Goal: Task Accomplishment & Management: Complete application form

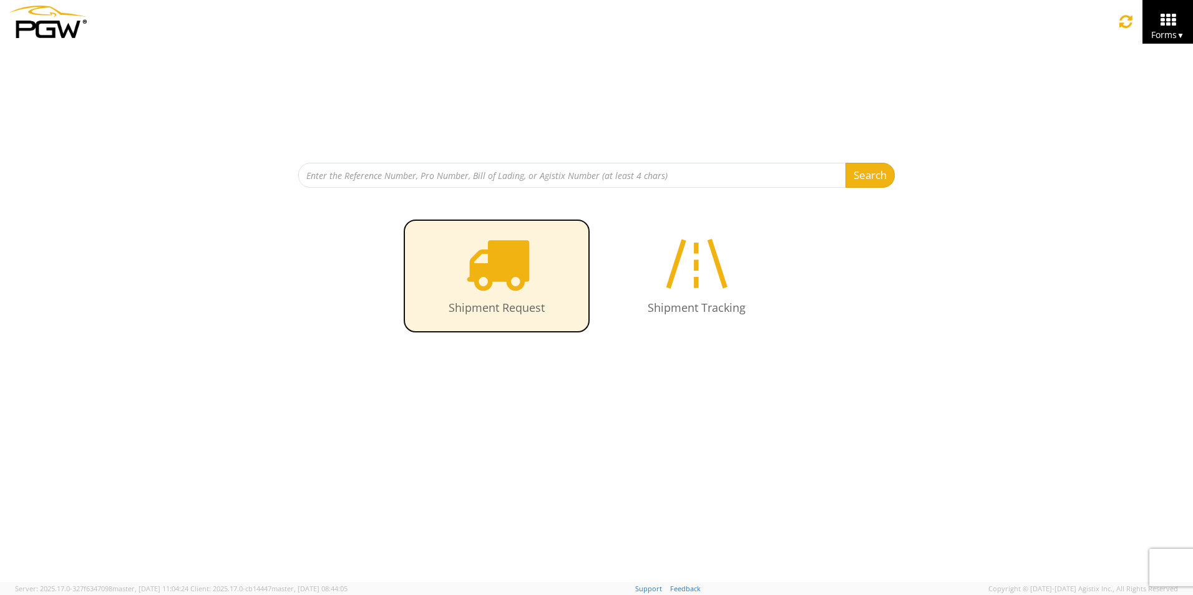
click at [496, 273] on icon at bounding box center [497, 263] width 64 height 64
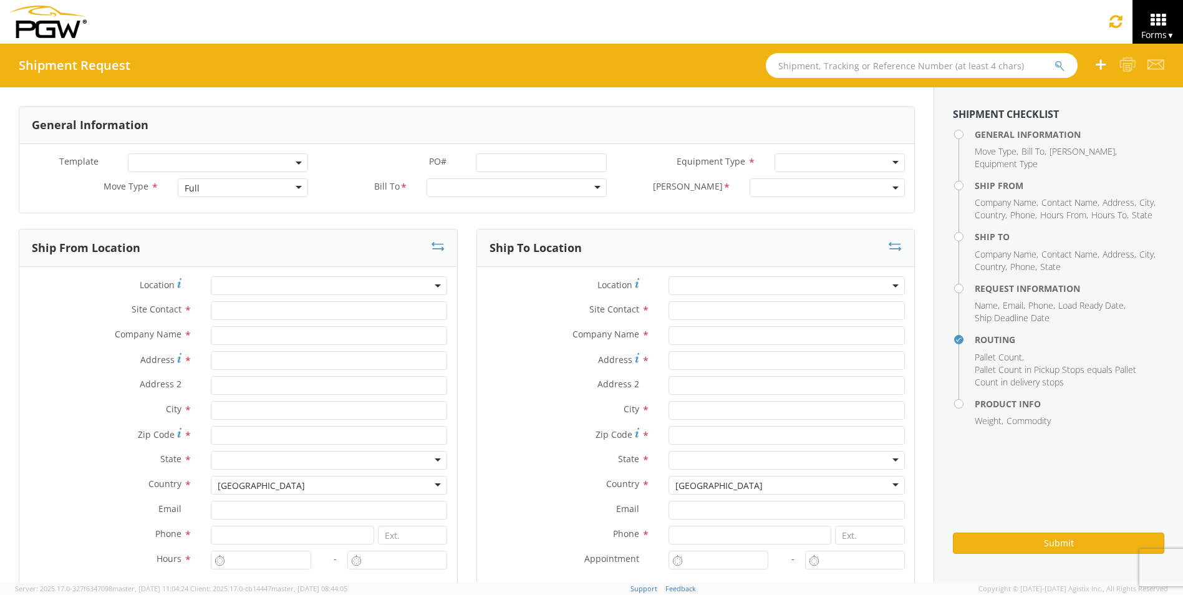
click at [290, 163] on span at bounding box center [218, 162] width 180 height 19
click at [348, 190] on label "Bill To *" at bounding box center [371, 186] width 100 height 16
click at [301, 189] on div "Full" at bounding box center [246, 187] width 132 height 19
click at [597, 186] on div at bounding box center [521, 187] width 182 height 19
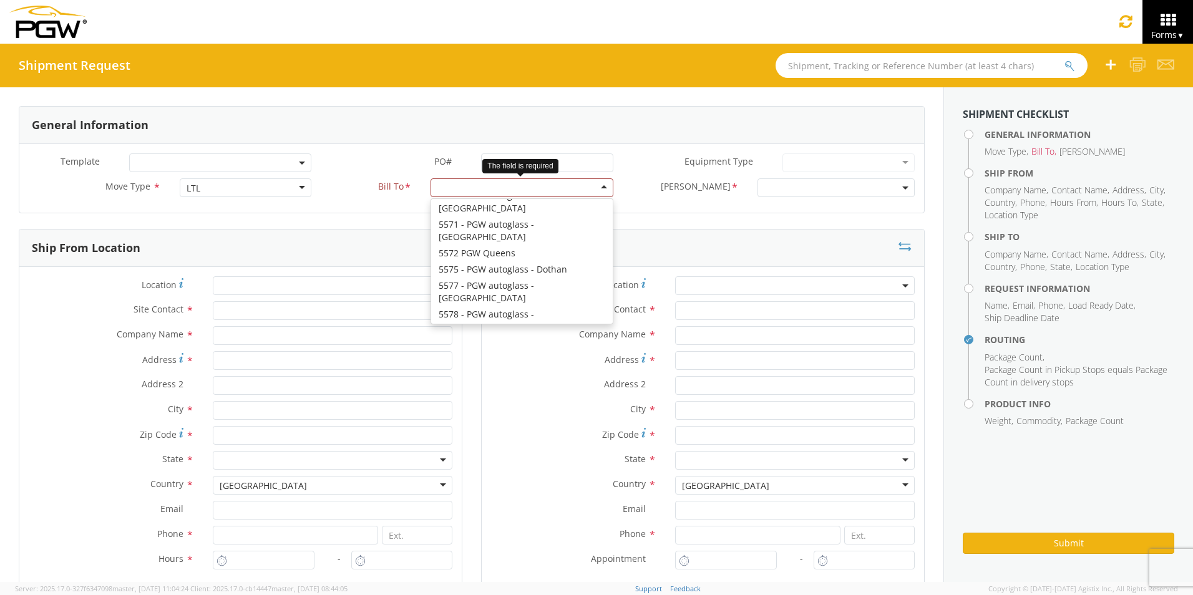
scroll to position [2186, 0]
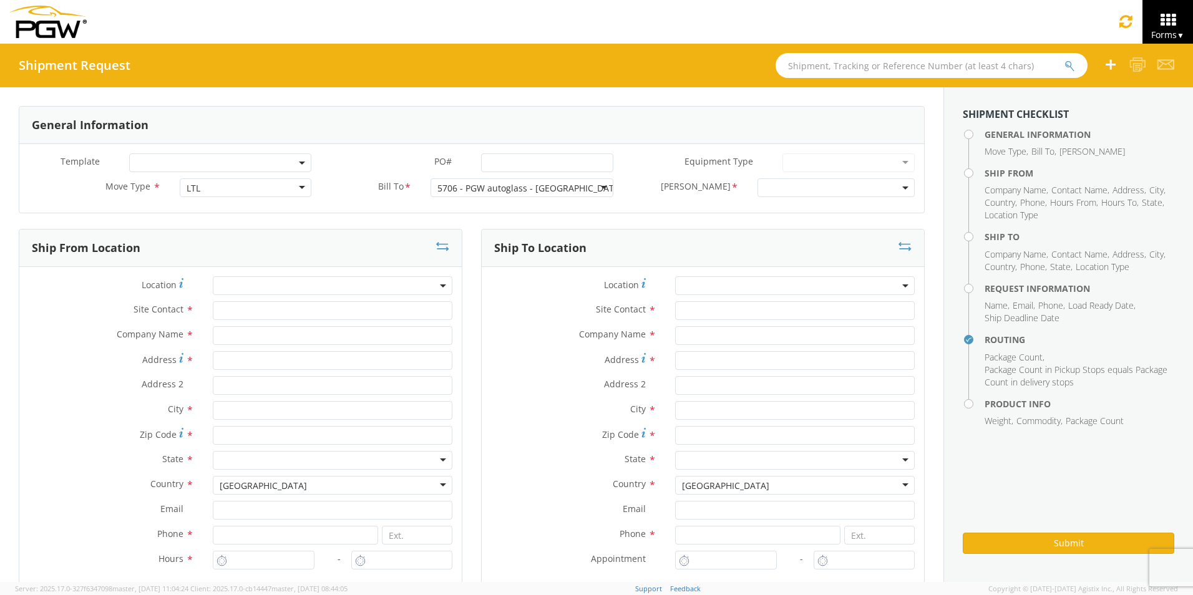
click at [788, 185] on span at bounding box center [835, 187] width 157 height 19
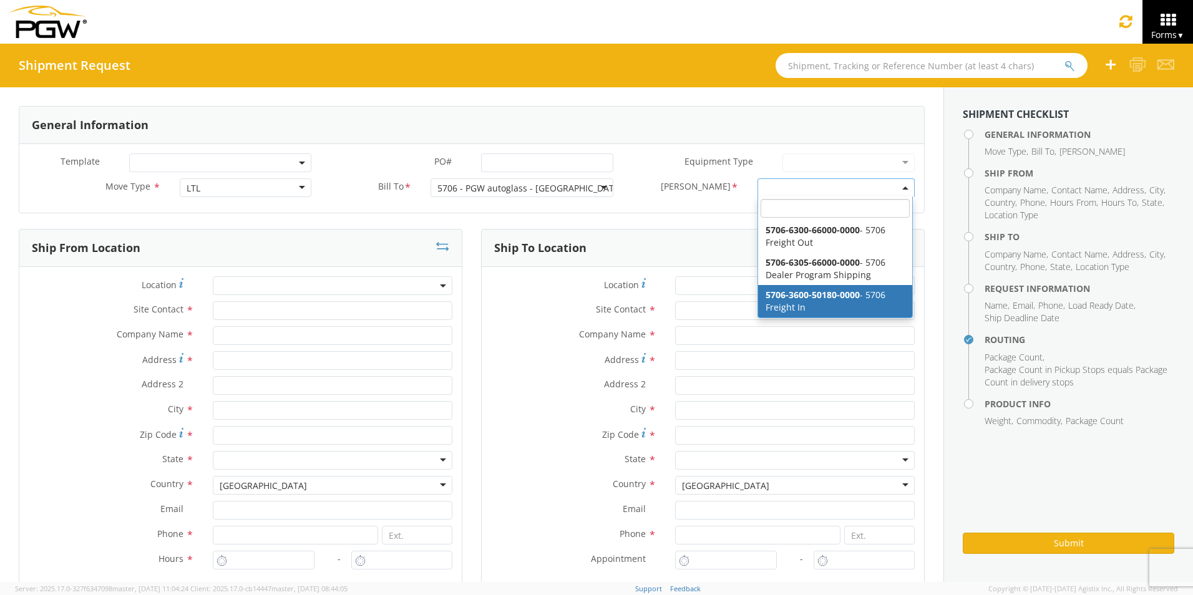
scroll to position [0, 0]
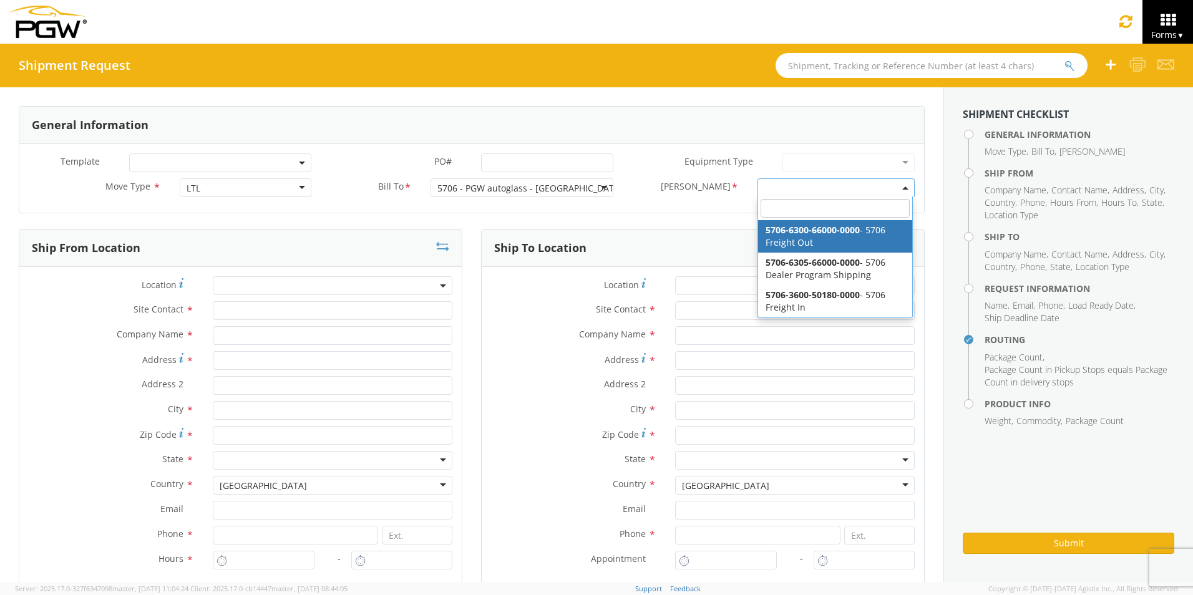
select select "5706-6300-66000-0000"
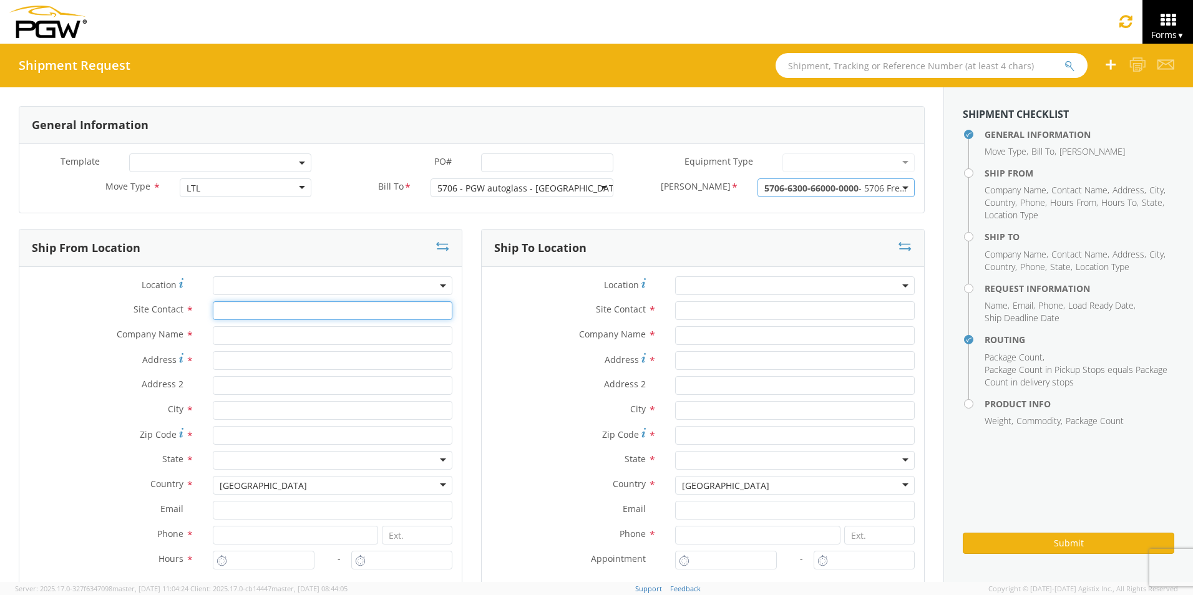
click at [245, 316] on input "text" at bounding box center [333, 310] width 240 height 19
type input "P"
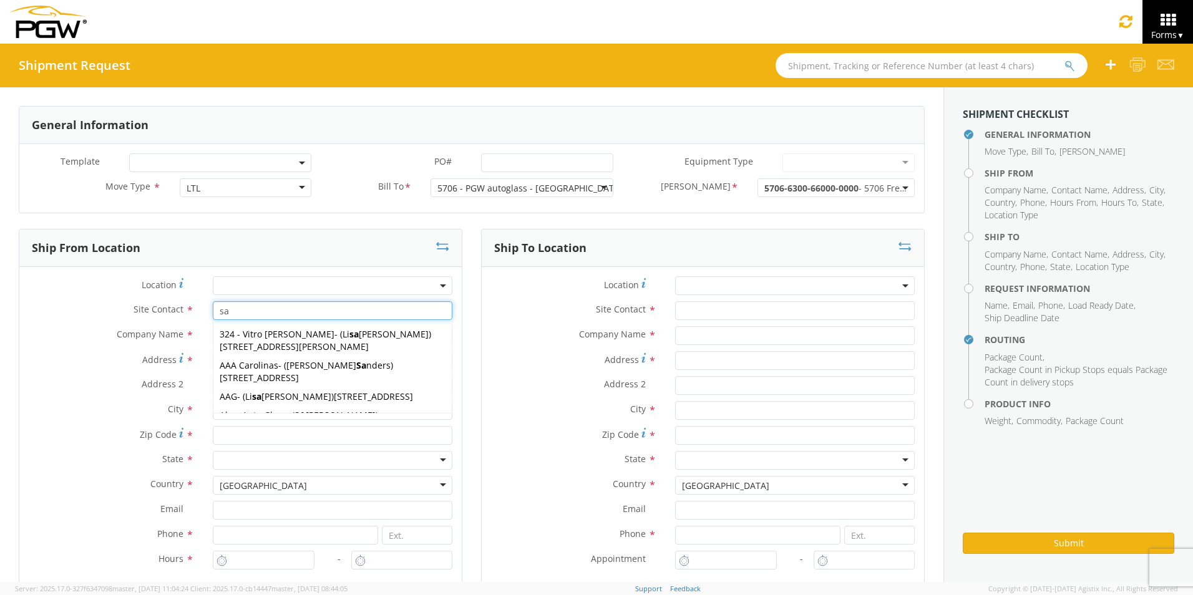
type input "s"
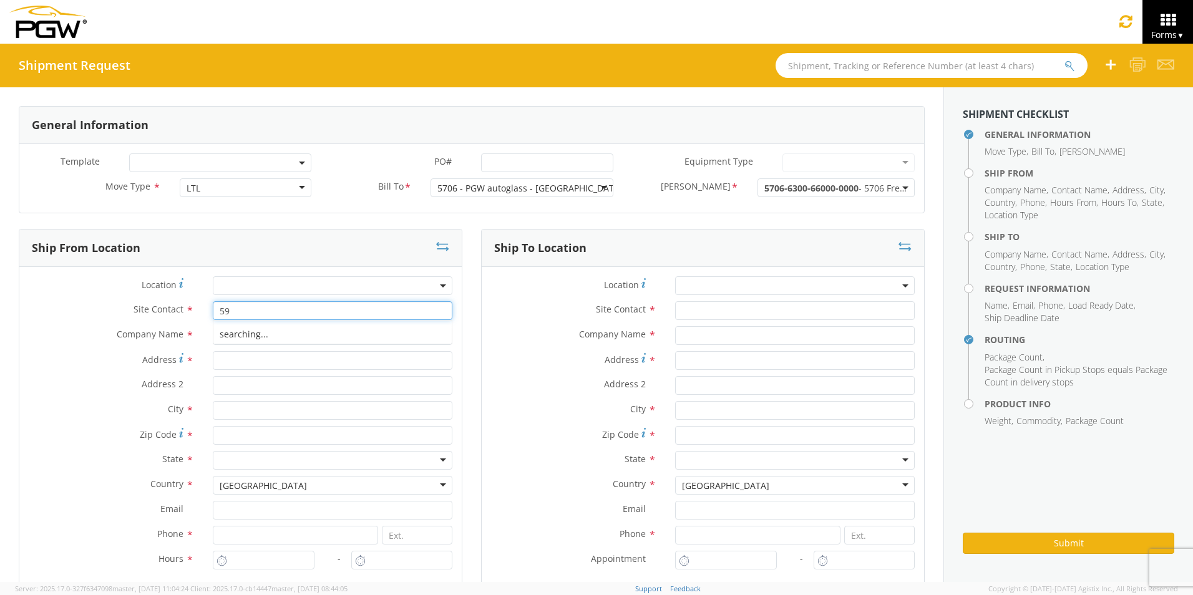
type input "5"
type input "c"
type input "Petchburi Saenthavisouk"
click at [274, 337] on input "text" at bounding box center [333, 335] width 240 height 19
type input "pgw autoglass"
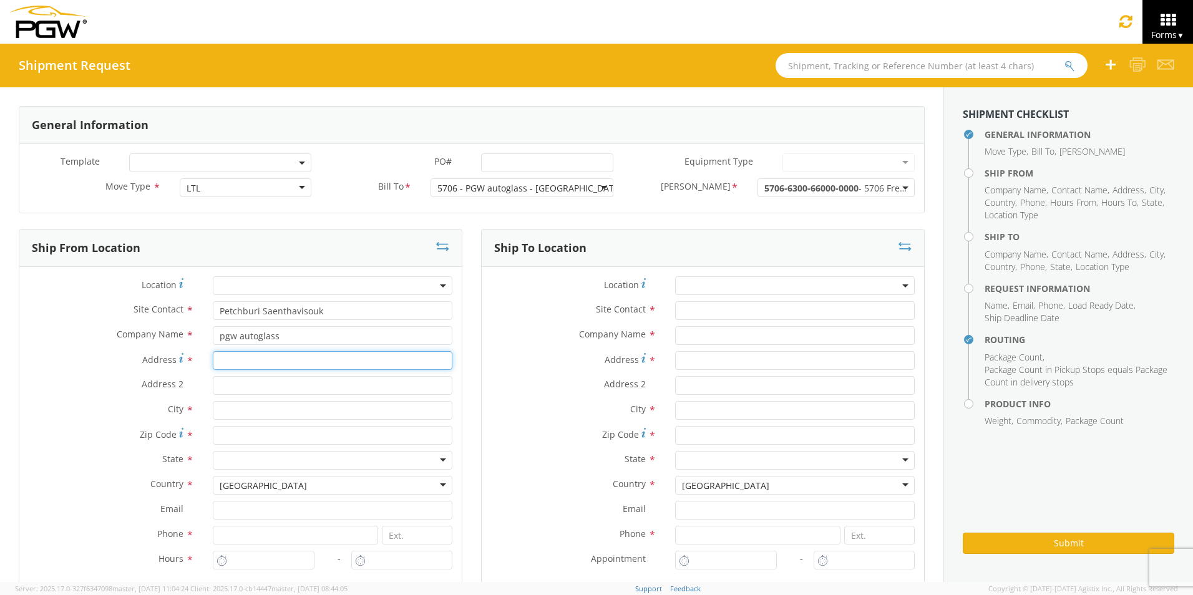
type input "[STREET_ADDRESS]"
type input "Suite 150"
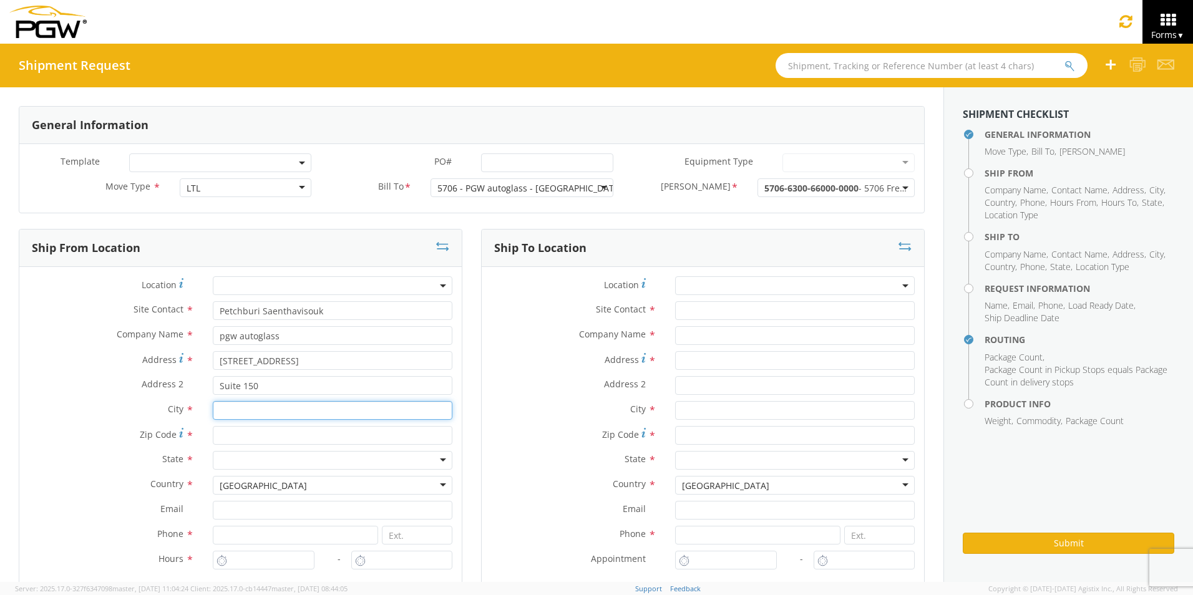
type input "[US_STATE][GEOGRAPHIC_DATA]"
type input "80916"
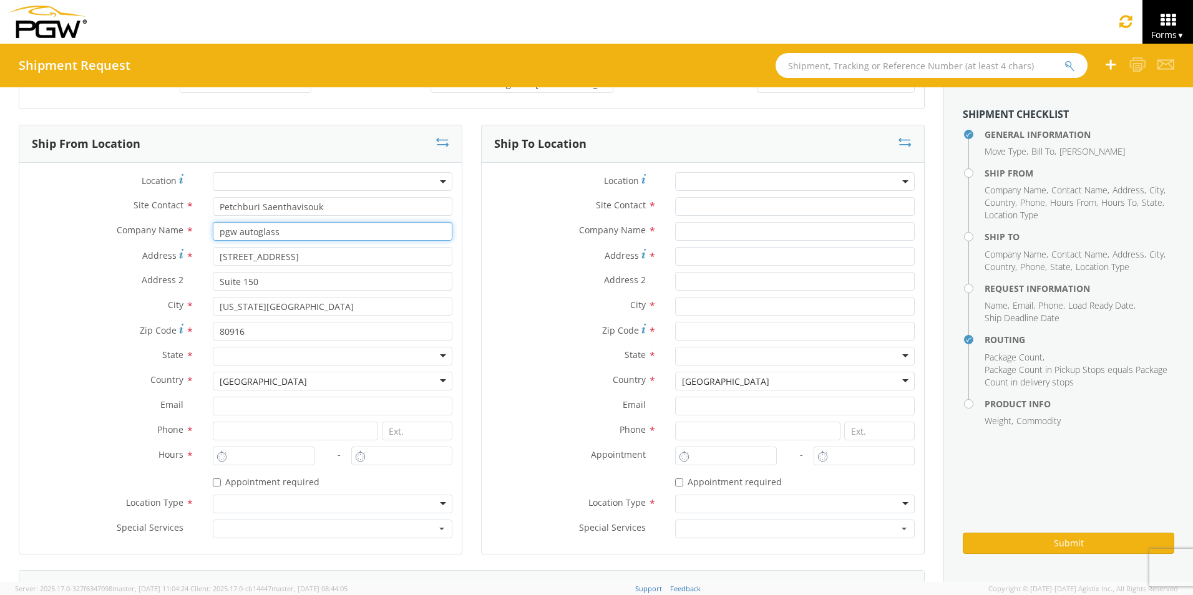
scroll to position [125, 0]
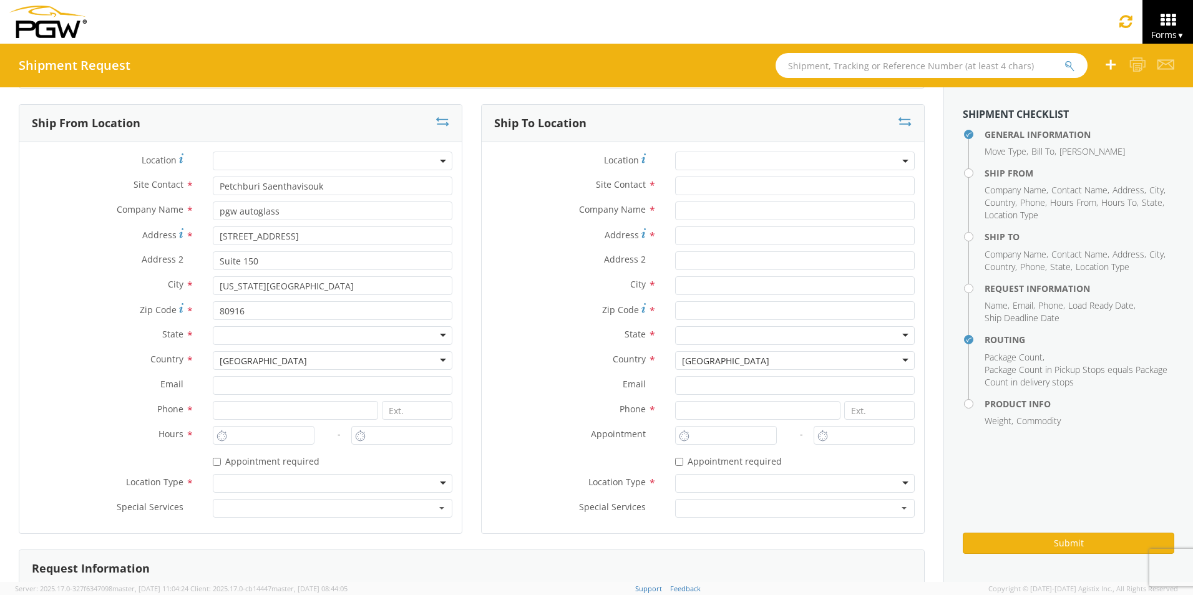
click at [278, 339] on div at bounding box center [333, 335] width 240 height 19
click at [222, 409] on input at bounding box center [295, 410] width 165 height 19
type input "7192080808"
type input "[EMAIL_ADDRESS][DOMAIN_NAME]"
type input "pgw autoglass"
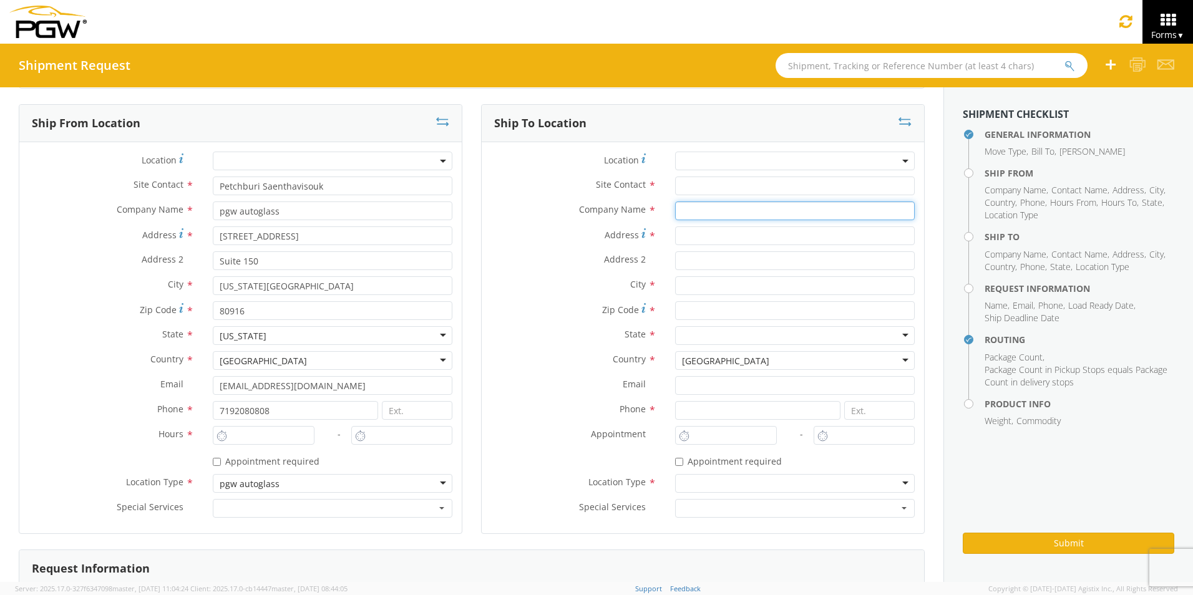
type input "pgw autoglass"
type input "[STREET_ADDRESS]"
type input "Suite 150"
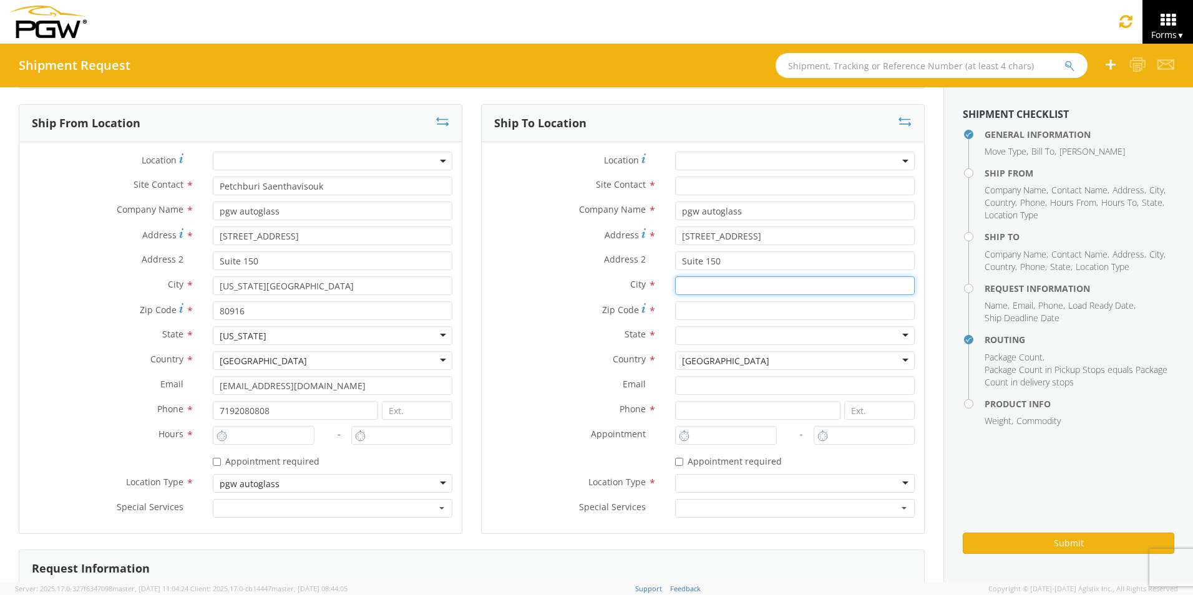
type input "[US_STATE][GEOGRAPHIC_DATA]"
type input "80916"
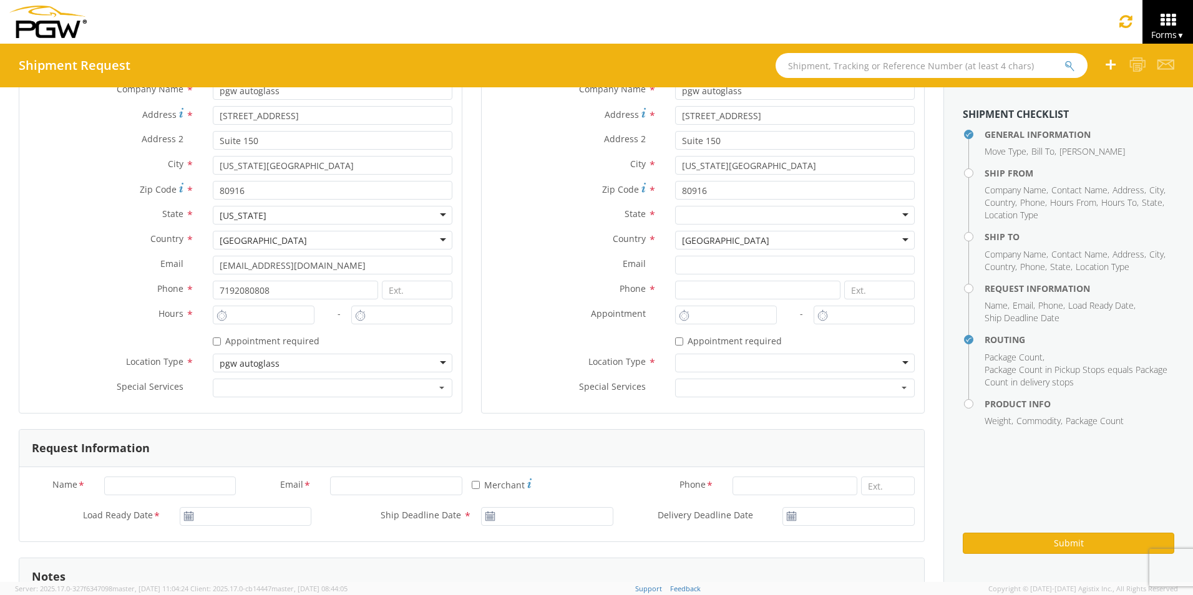
scroll to position [249, 0]
click at [437, 359] on div at bounding box center [333, 358] width 240 height 19
drag, startPoint x: 306, startPoint y: 361, endPoint x: -2, endPoint y: 349, distance: 309.0
click at [0, 349] on html "annexa Batch Shipping Guide Created with Sketch. calendar Created with Sketch." at bounding box center [596, 297] width 1193 height 595
drag, startPoint x: 282, startPoint y: 361, endPoint x: 114, endPoint y: 356, distance: 168.5
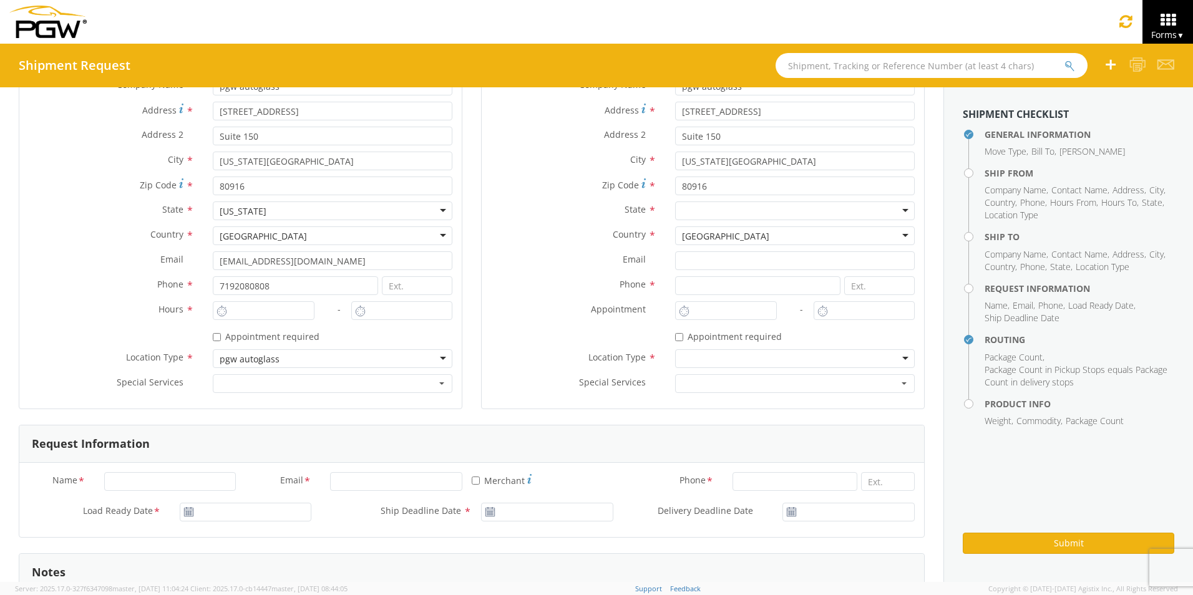
click at [117, 357] on div "Location Type *" at bounding box center [240, 358] width 442 height 19
type input "p"
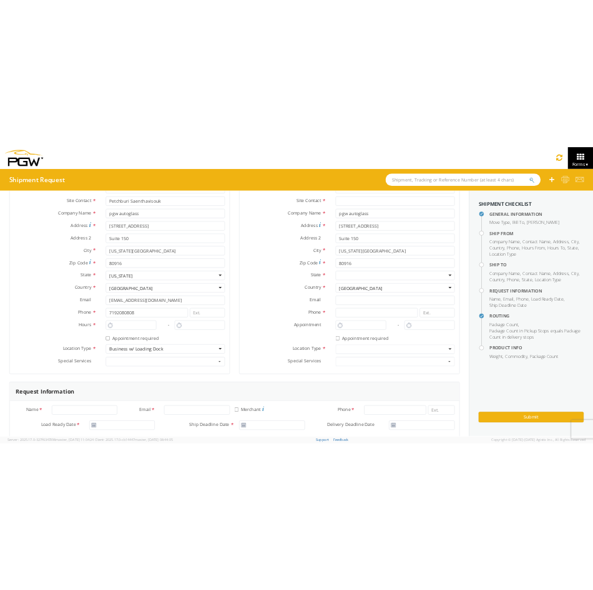
scroll to position [62, 0]
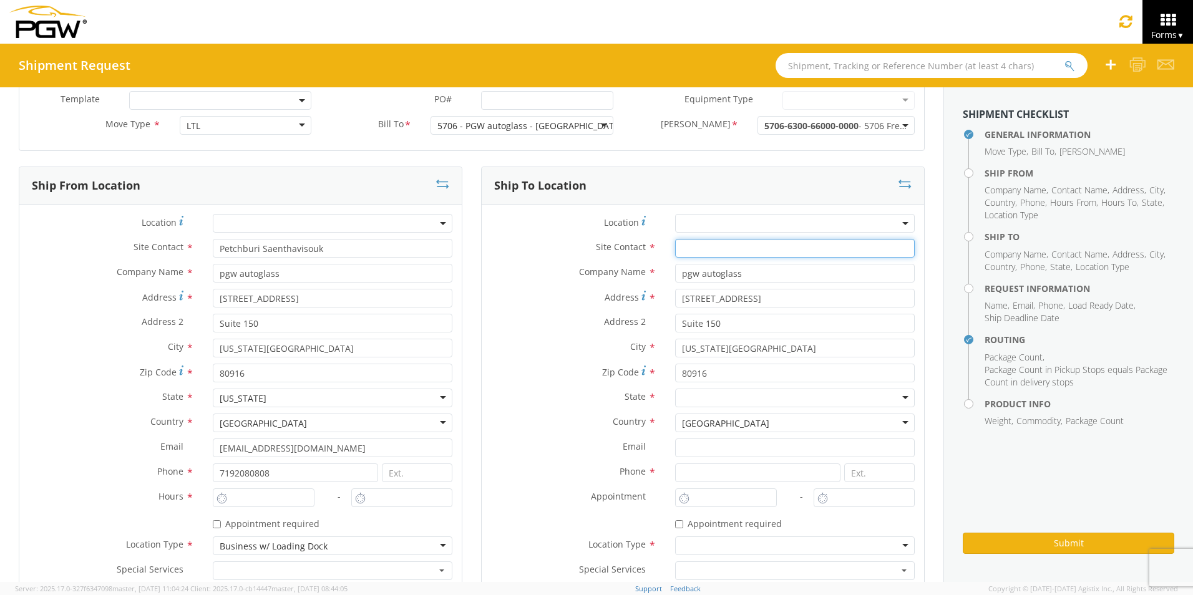
click at [873, 250] on input "text" at bounding box center [795, 248] width 240 height 19
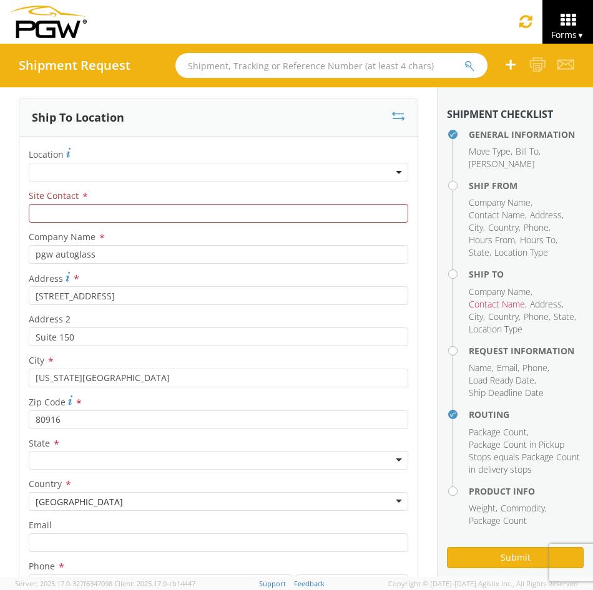
scroll to position [1060, 0]
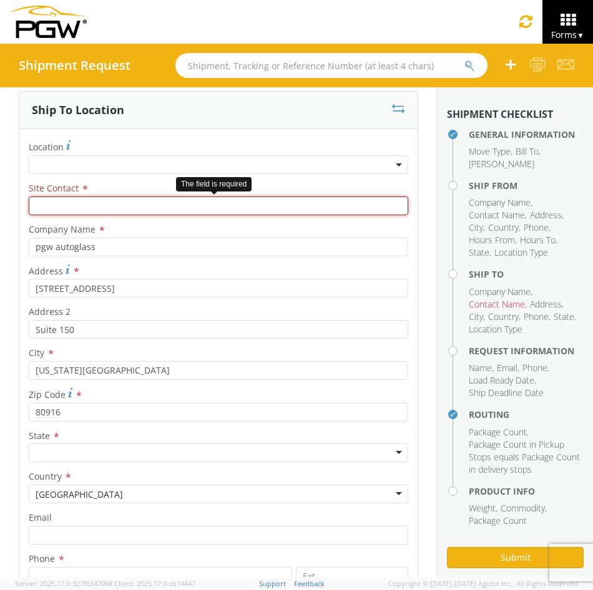
click at [95, 206] on input "text" at bounding box center [218, 205] width 379 height 19
paste input "[PERSON_NAME]"
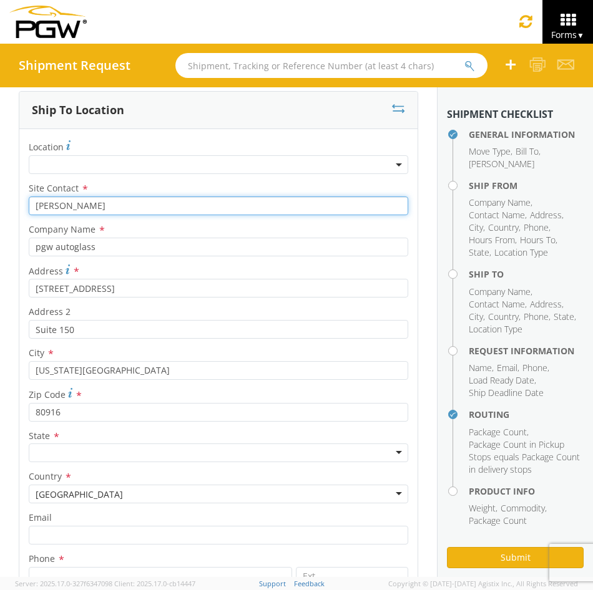
click at [134, 203] on input "[PERSON_NAME]" at bounding box center [218, 205] width 379 height 19
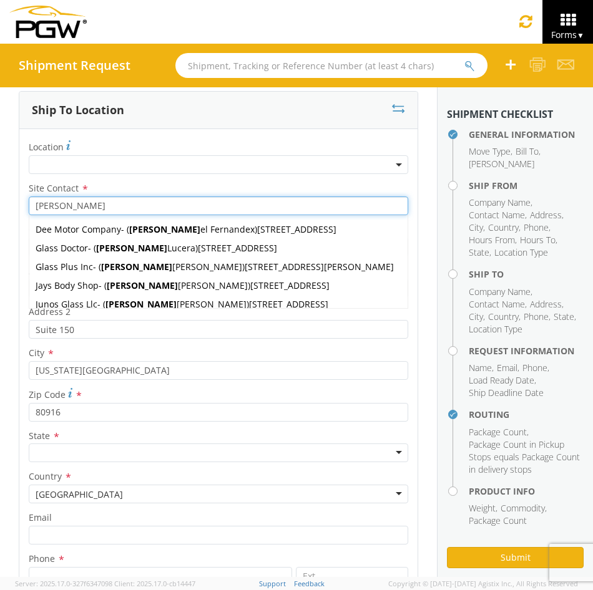
paste input "[PERSON_NAME]"
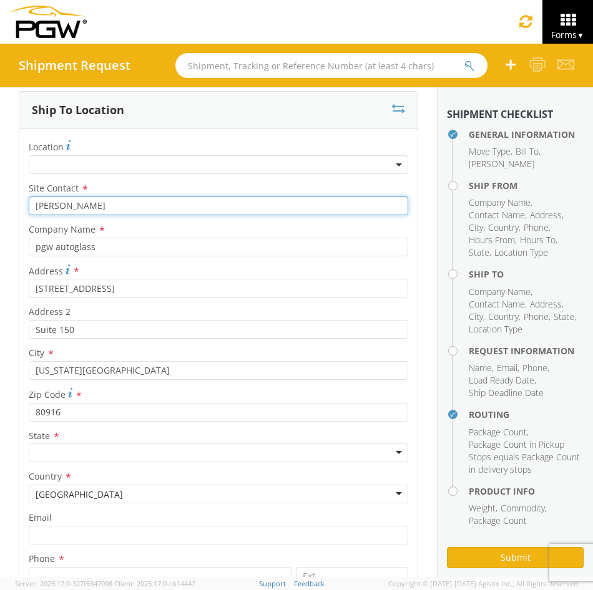
type input "[PERSON_NAME]"
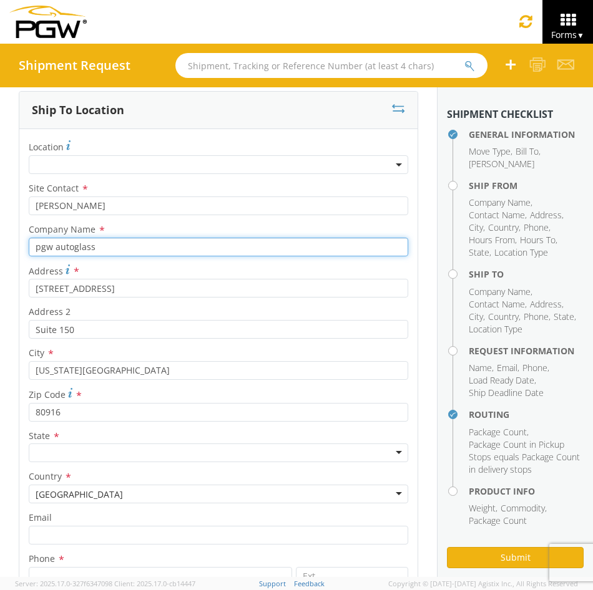
click at [114, 248] on input "pgw autoglass" at bounding box center [218, 247] width 379 height 19
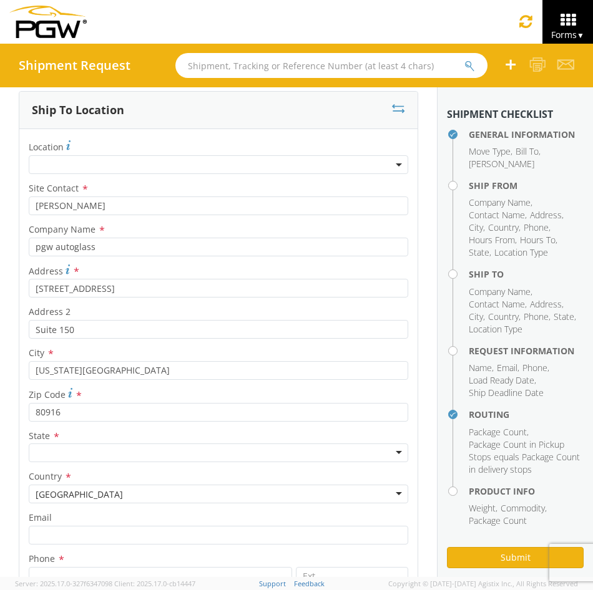
click at [307, 424] on div "Location * Site Contact * [PERSON_NAME] [PERSON_NAME] Company Name * pgw autogl…" at bounding box center [218, 464] width 398 height 653
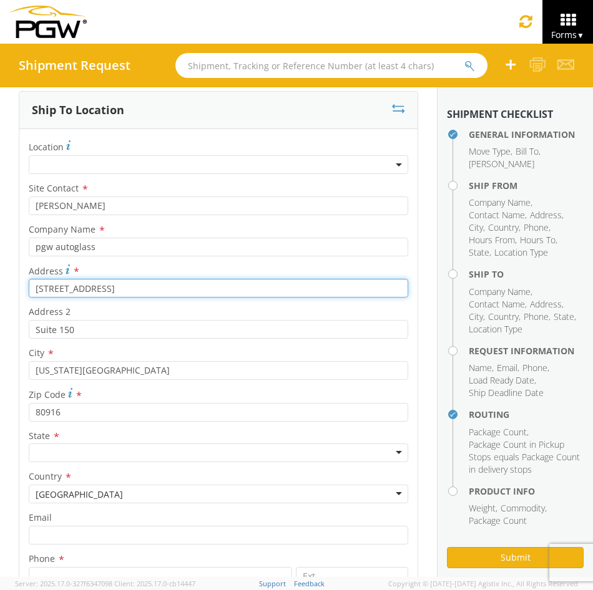
click at [144, 281] on input "[STREET_ADDRESS]" at bounding box center [218, 288] width 379 height 19
click at [135, 290] on input "[STREET_ADDRESS]" at bounding box center [218, 288] width 379 height 19
click at [118, 288] on input "[STREET_ADDRESS]" at bounding box center [218, 288] width 379 height 19
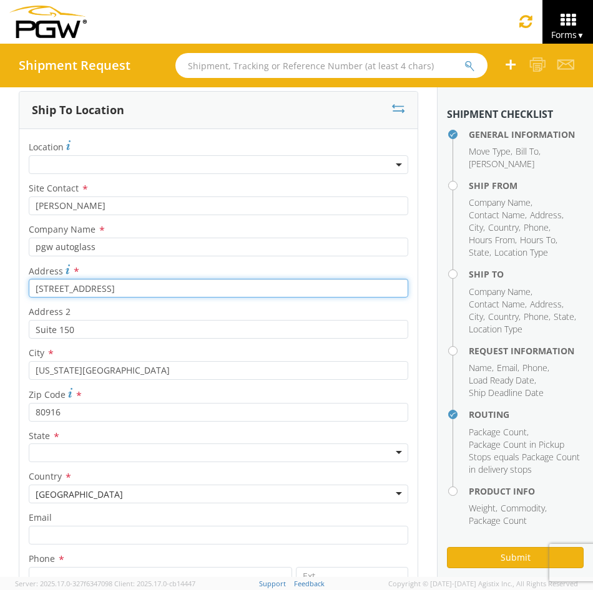
drag, startPoint x: 118, startPoint y: 288, endPoint x: 7, endPoint y: 293, distance: 111.1
click at [7, 293] on div "General Information Template * PO# * Equipment Type * 28’ Box Van 53’ Dry Van D…" at bounding box center [218, 584] width 437 height 3114
paste input "[STREET_ADDRESS]"
type input "[STREET_ADDRESS]"
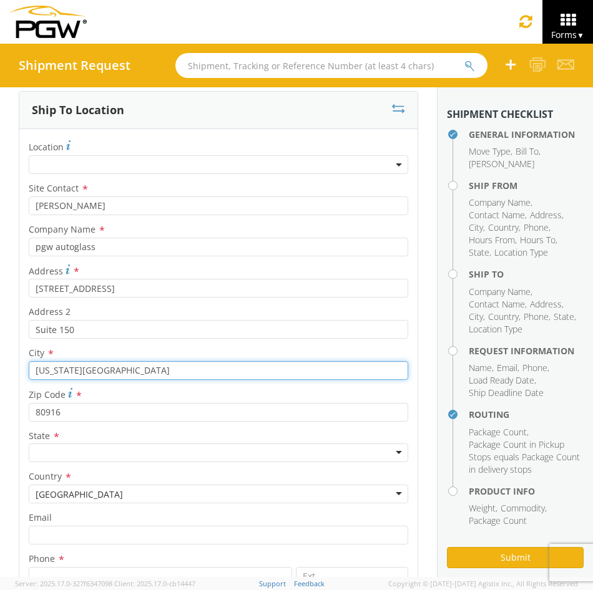
drag, startPoint x: 123, startPoint y: 363, endPoint x: -6, endPoint y: 375, distance: 129.0
click at [0, 375] on html "annexa Batch Shipping Guide Created with Sketch. calendar Created with Sketch." at bounding box center [296, 295] width 593 height 590
paste input "[GEOGRAPHIC_DATA]"
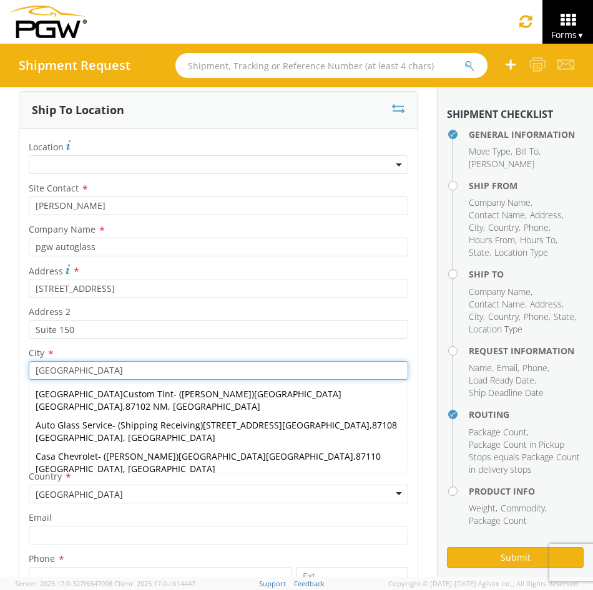
type input "[GEOGRAPHIC_DATA]"
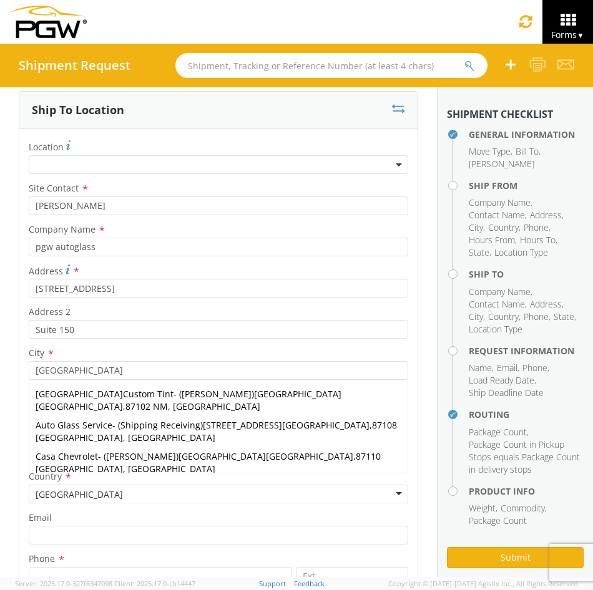
click at [2, 534] on div "General Information Template * PO# * Equipment Type * 28’ Box Van 53’ Dry Van D…" at bounding box center [218, 584] width 437 height 3114
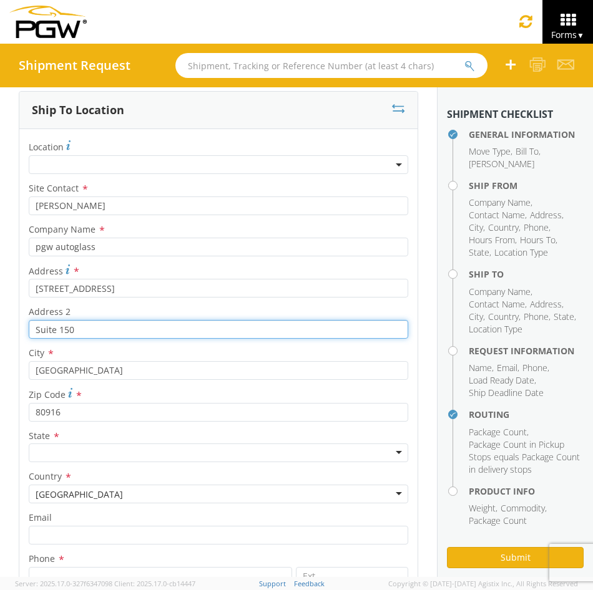
drag, startPoint x: -17, startPoint y: 322, endPoint x: -203, endPoint y: 306, distance: 186.0
click at [0, 306] on html "annexa Batch Shipping Guide Created with Sketch. calendar Created with Sketch." at bounding box center [296, 295] width 593 height 590
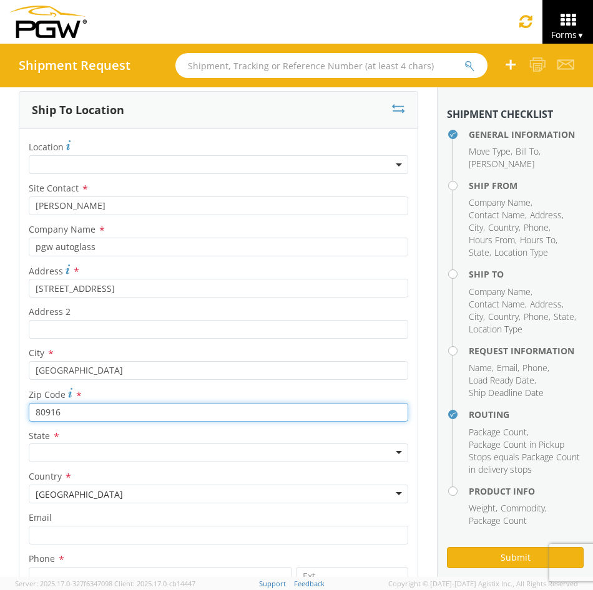
click at [69, 418] on input "80916" at bounding box center [218, 412] width 379 height 19
drag, startPoint x: 77, startPoint y: 411, endPoint x: 1, endPoint y: 403, distance: 76.5
click at [0, 407] on html "annexa Batch Shipping Guide Created with Sketch. calendar Created with Sketch." at bounding box center [296, 295] width 593 height 590
paste input "7107"
type input "87107"
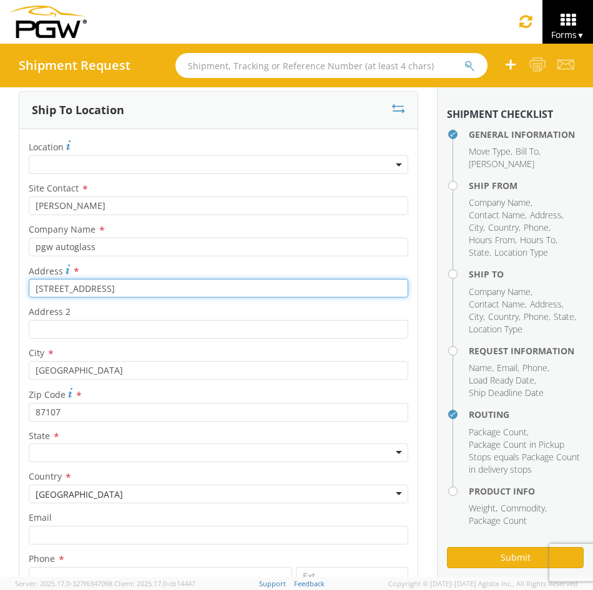
click at [182, 291] on input "[STREET_ADDRESS]" at bounding box center [218, 288] width 379 height 19
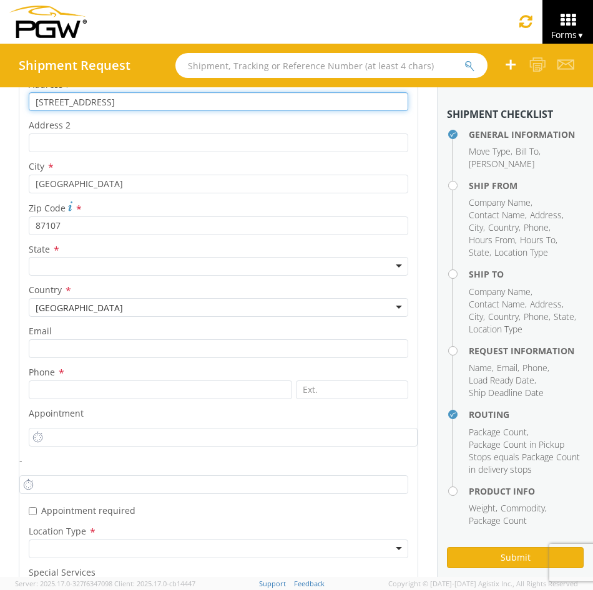
scroll to position [1247, 0]
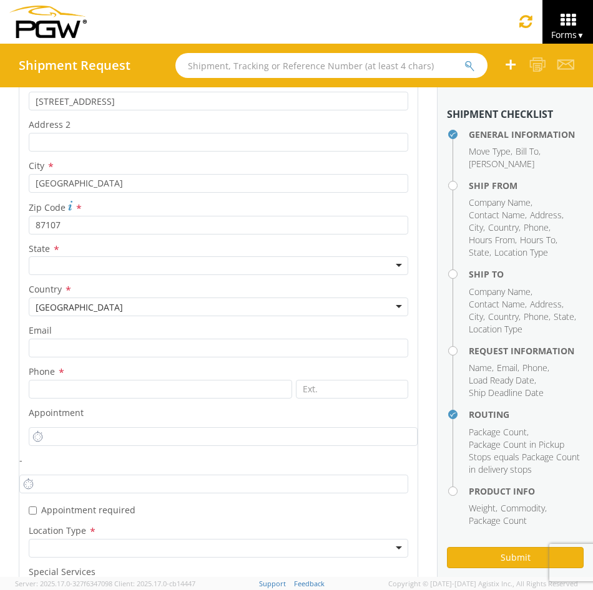
click at [92, 265] on div at bounding box center [218, 265] width 379 height 19
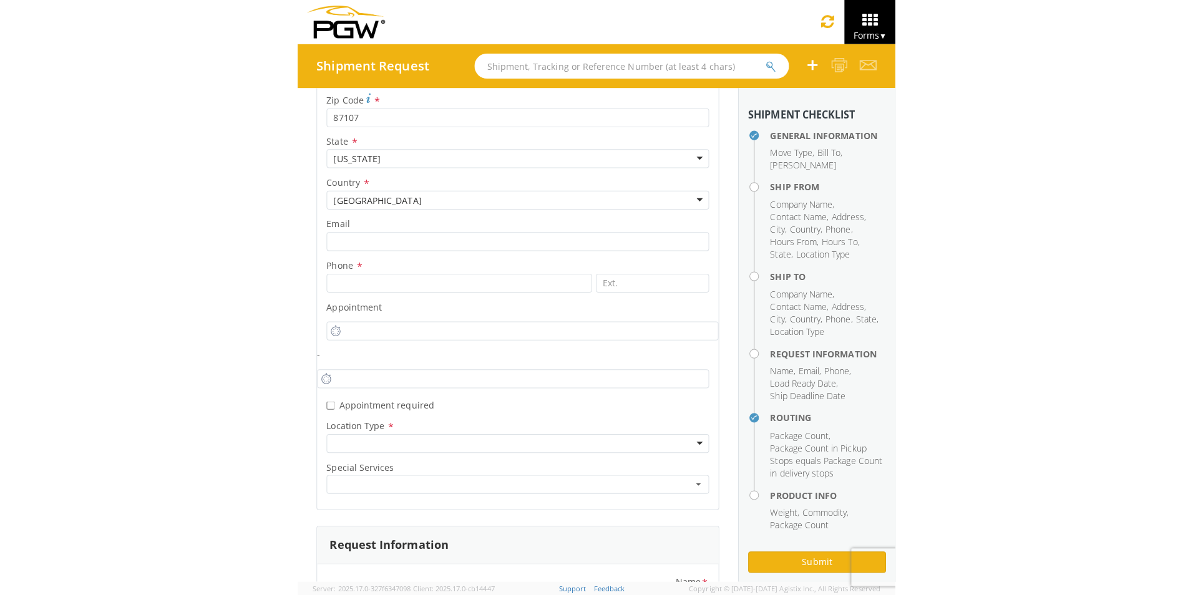
scroll to position [1372, 0]
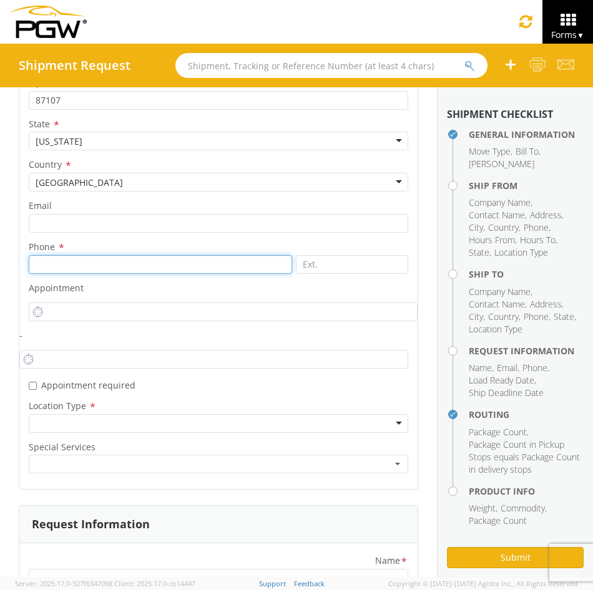
click at [86, 263] on input at bounding box center [160, 264] width 263 height 19
paste input "[PHONE_NUMBER]"
type input "[PHONE_NUMBER]"
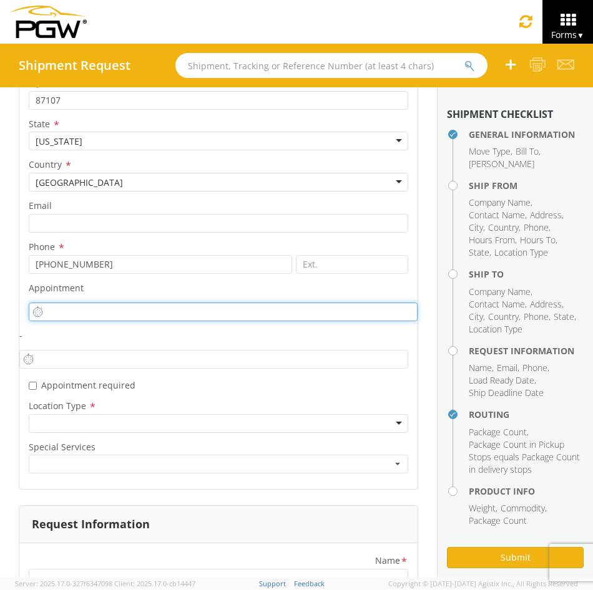
type input "3:00 PM"
click at [101, 311] on input "3:00 PM" at bounding box center [223, 312] width 389 height 19
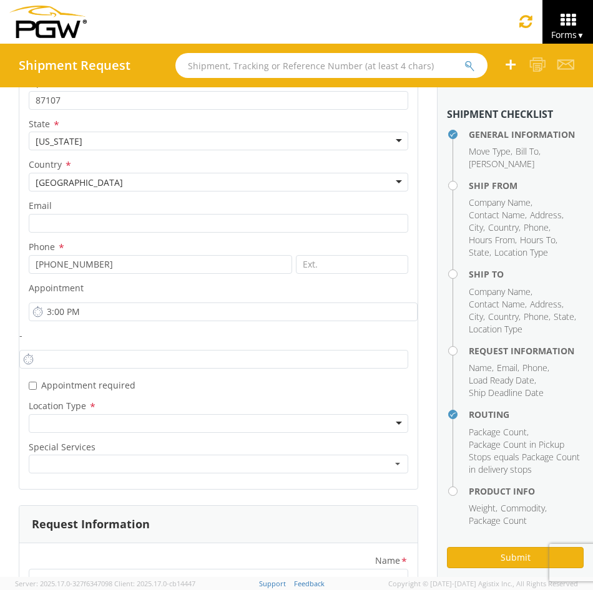
click at [103, 332] on label "- *" at bounding box center [218, 335] width 417 height 16
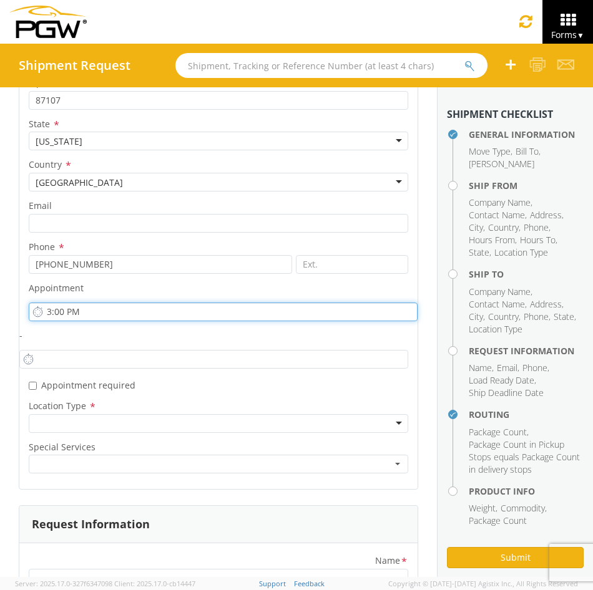
click at [99, 311] on input "3:00 PM" at bounding box center [223, 312] width 389 height 19
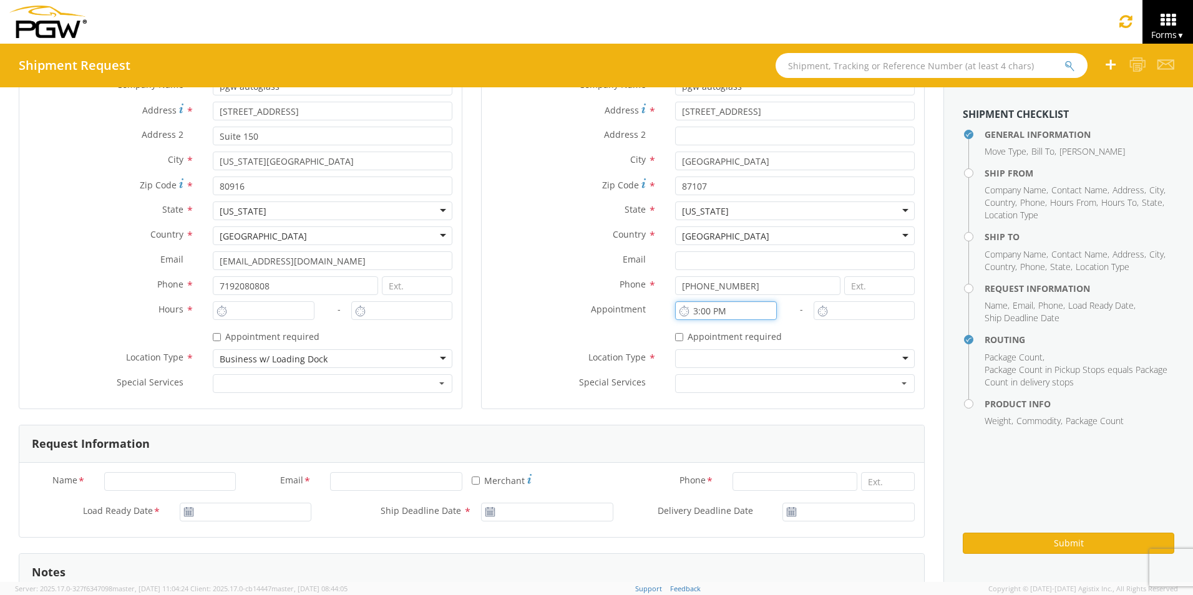
scroll to position [312, 0]
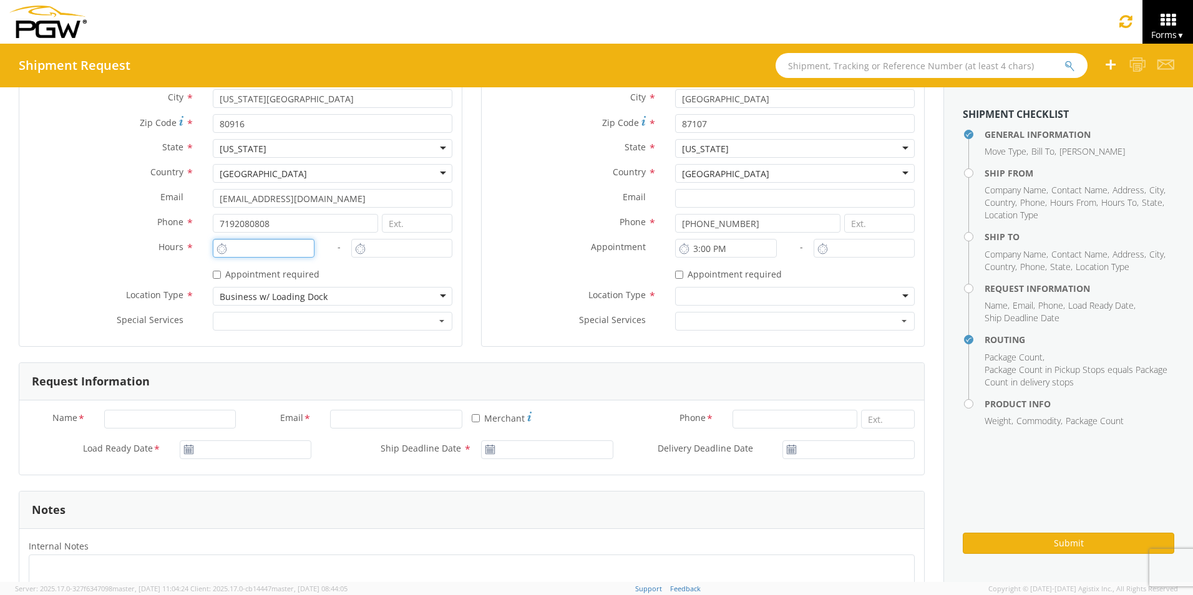
type input "3:00 PM"
type input "4:00 PM"
click at [260, 253] on input "3:00 PM" at bounding box center [263, 248] width 101 height 19
type input "8:00 PM"
click at [367, 253] on input "4:00 PM" at bounding box center [401, 248] width 101 height 19
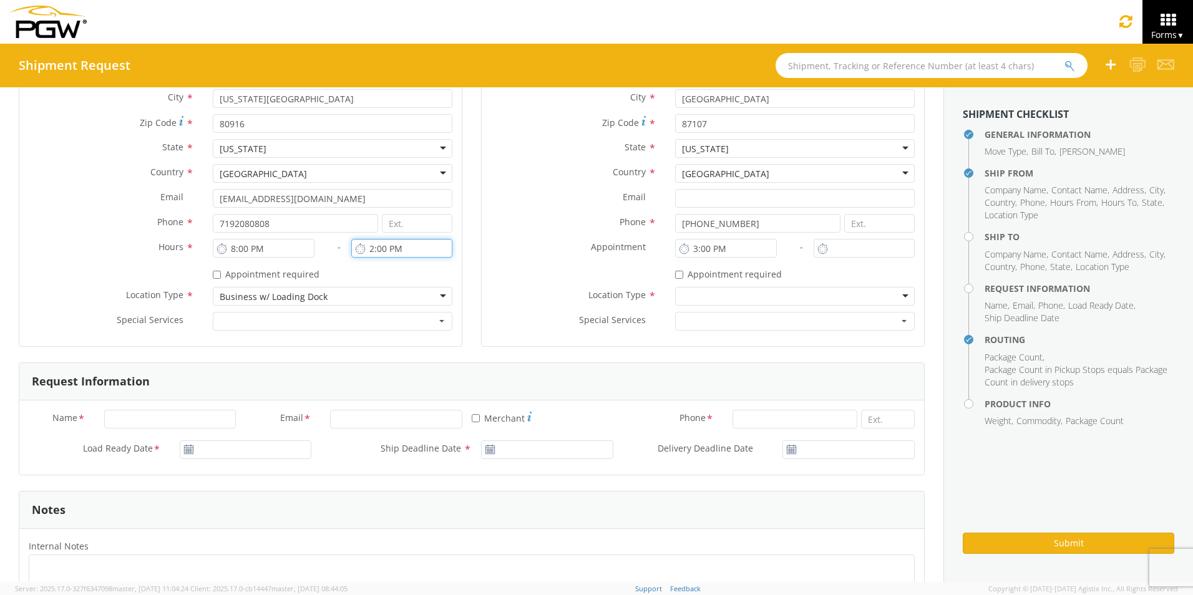
type input "2:00 PM"
click at [689, 252] on input "3:00 PM" at bounding box center [725, 248] width 101 height 19
click at [735, 247] on input "8:00 PM" at bounding box center [725, 248] width 101 height 19
drag, startPoint x: 729, startPoint y: 248, endPoint x: 683, endPoint y: 252, distance: 46.3
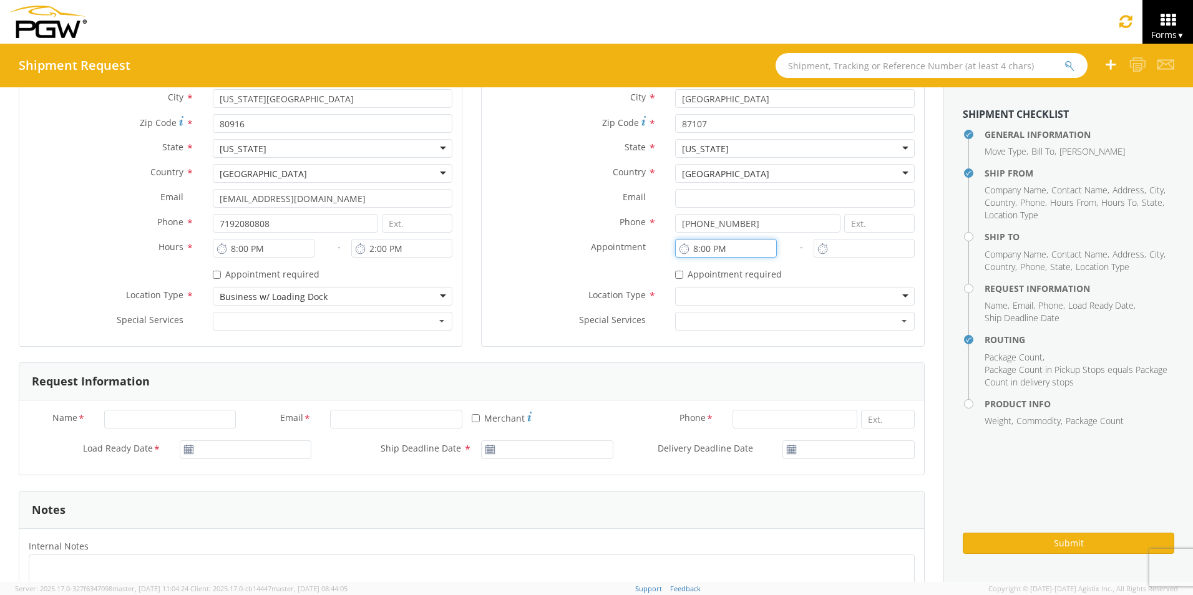
click at [683, 252] on input "8:00 PM" at bounding box center [725, 248] width 101 height 19
type input "12:00 PM"
click at [675, 273] on input "* Appointment required" at bounding box center [679, 275] width 8 height 8
checkbox input "true"
click at [699, 296] on div at bounding box center [795, 296] width 240 height 19
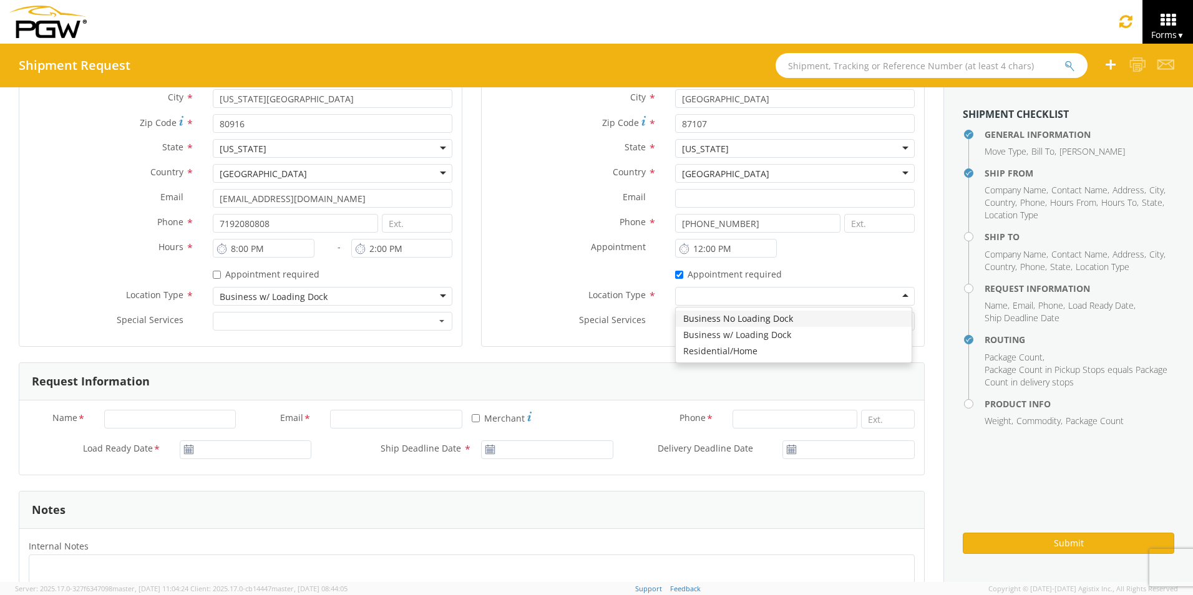
click at [699, 296] on div at bounding box center [795, 296] width 240 height 19
click at [580, 278] on div "* Appointment required" at bounding box center [703, 272] width 442 height 17
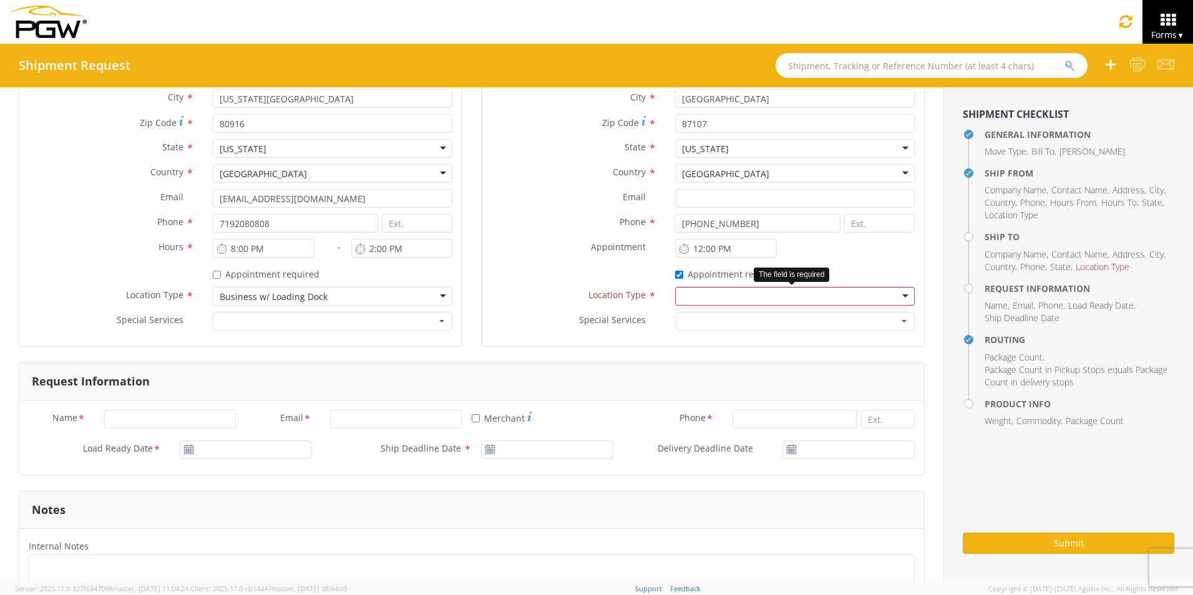
click at [699, 295] on div at bounding box center [795, 296] width 240 height 19
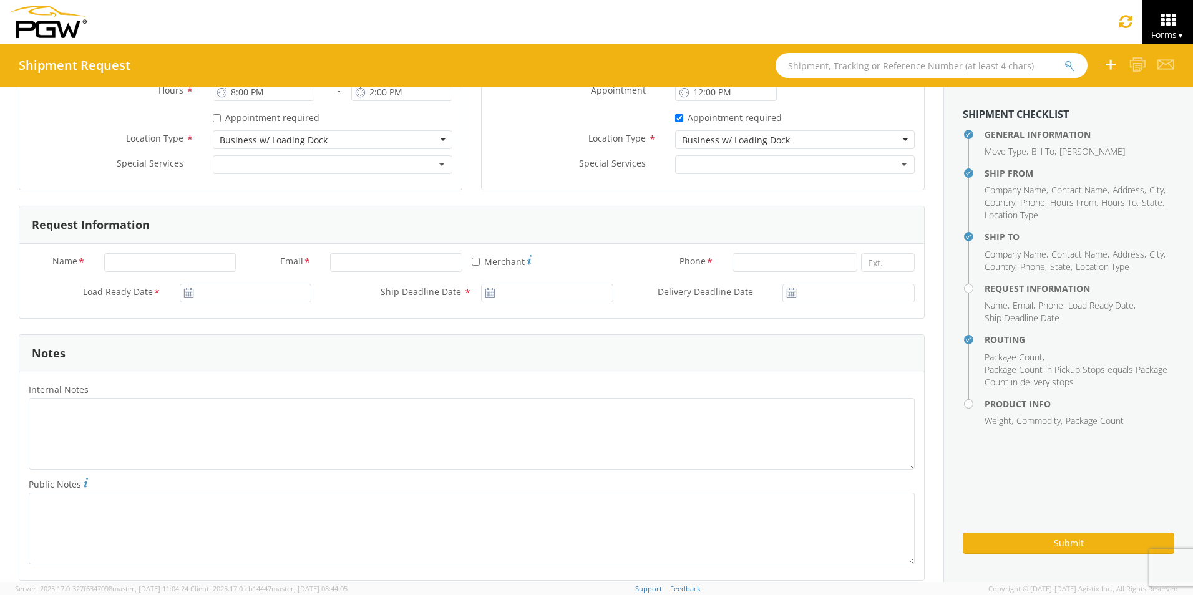
scroll to position [499, 0]
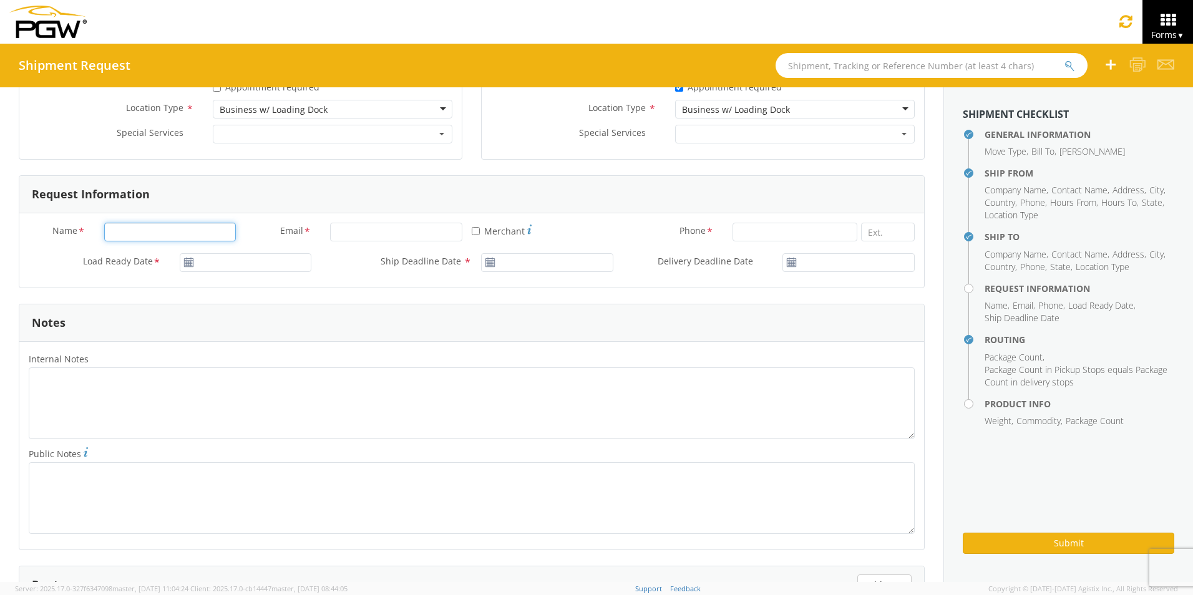
click at [153, 233] on input "Name *" at bounding box center [170, 232] width 132 height 19
type input "Petchburi Saenthavisouk"
type input "pgw autoglass"
type input "[EMAIL_ADDRESS][DOMAIN_NAME]"
type input "7192080808"
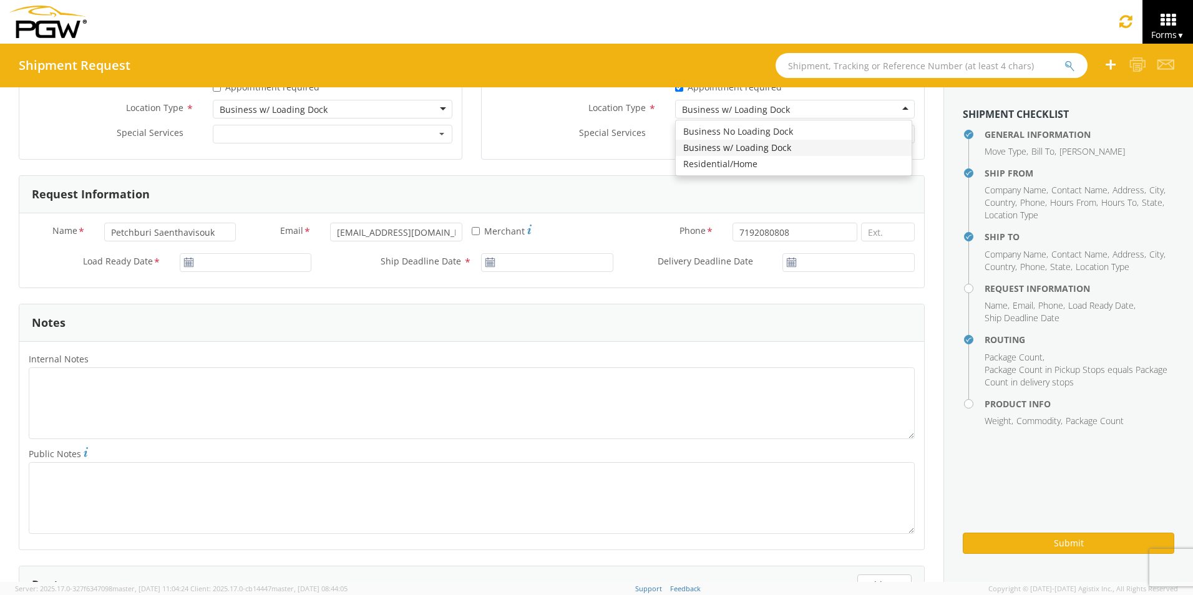
type input "pgw autoglass"
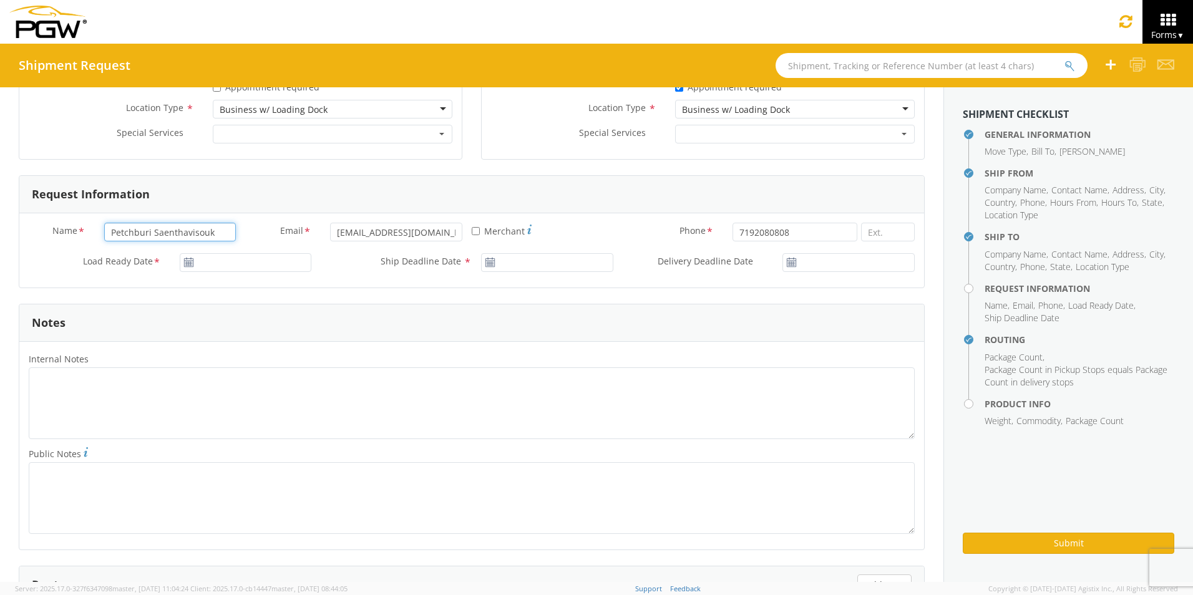
drag, startPoint x: 213, startPoint y: 231, endPoint x: 0, endPoint y: 123, distance: 239.1
click at [0, 143] on html "annexa Batch Shipping Guide Created with Sketch. calendar Created with Sketch." at bounding box center [596, 297] width 1193 height 595
drag, startPoint x: 451, startPoint y: 231, endPoint x: 125, endPoint y: 204, distance: 327.3
click at [119, 206] on div "Request Information Name * Email * [EMAIL_ADDRESS][DOMAIN_NAME] * Merchant Phon…" at bounding box center [472, 231] width 906 height 113
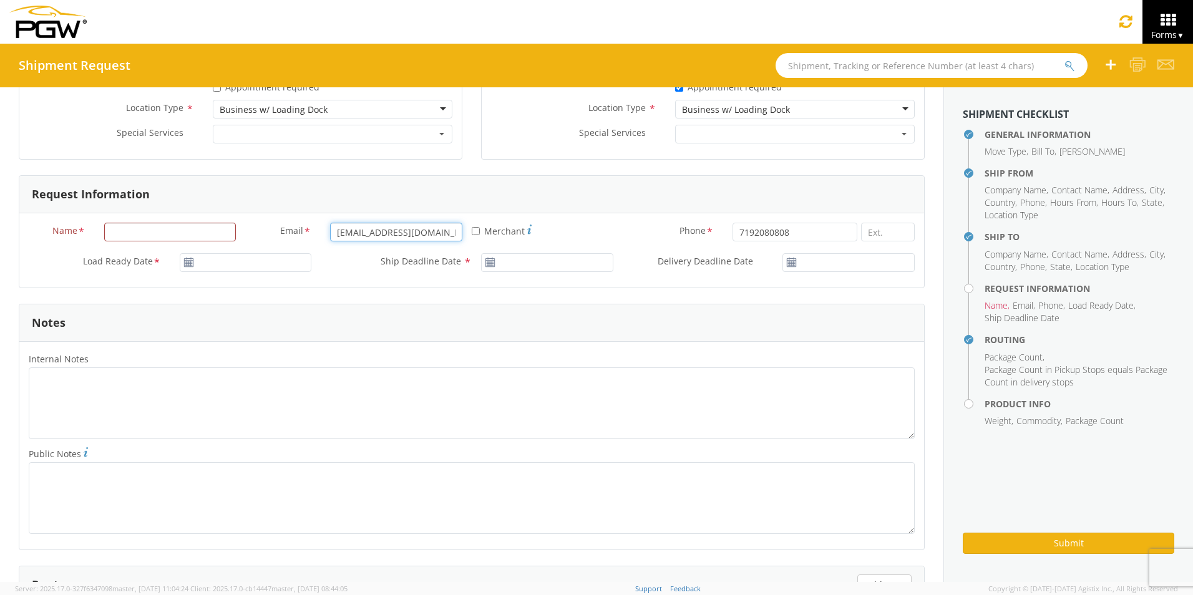
type input "[DOMAIN_NAME]"
drag, startPoint x: 412, startPoint y: 235, endPoint x: 127, endPoint y: 225, distance: 285.2
click at [130, 226] on div "Name * Email * [DOMAIN_NAME] Invalid email(s) Email should have PGW domain * Me…" at bounding box center [471, 238] width 904 height 31
drag, startPoint x: 812, startPoint y: 238, endPoint x: 592, endPoint y: 242, distance: 220.2
click at [599, 242] on div "Name * Email * * Merchant Phone * 7192080808" at bounding box center [471, 238] width 904 height 31
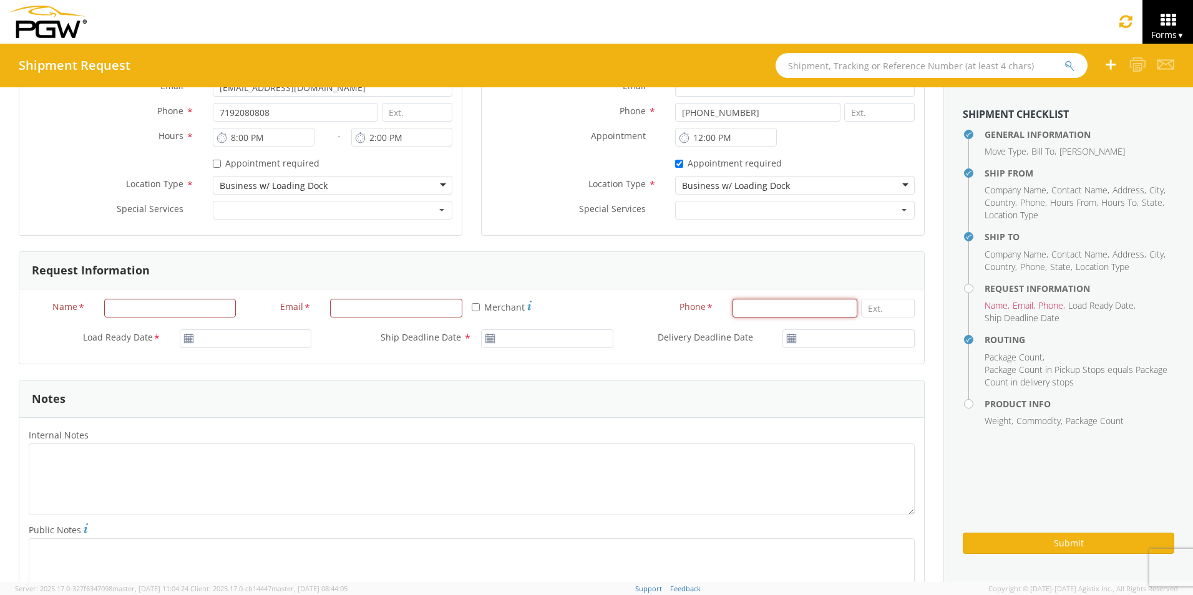
scroll to position [374, 0]
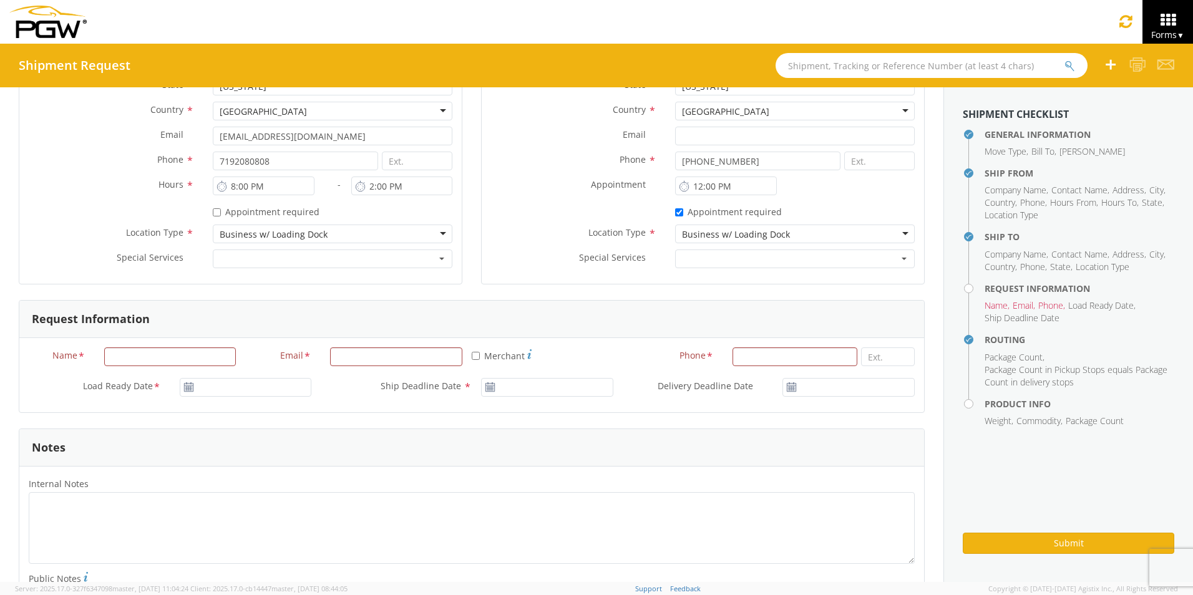
click at [267, 308] on div "Request Information" at bounding box center [471, 319] width 904 height 37
click at [162, 361] on input "Name *" at bounding box center [170, 356] width 132 height 19
type input "Petchburi Saenthavisouk"
type input "pgw autoglass"
type input "[EMAIL_ADDRESS][DOMAIN_NAME]"
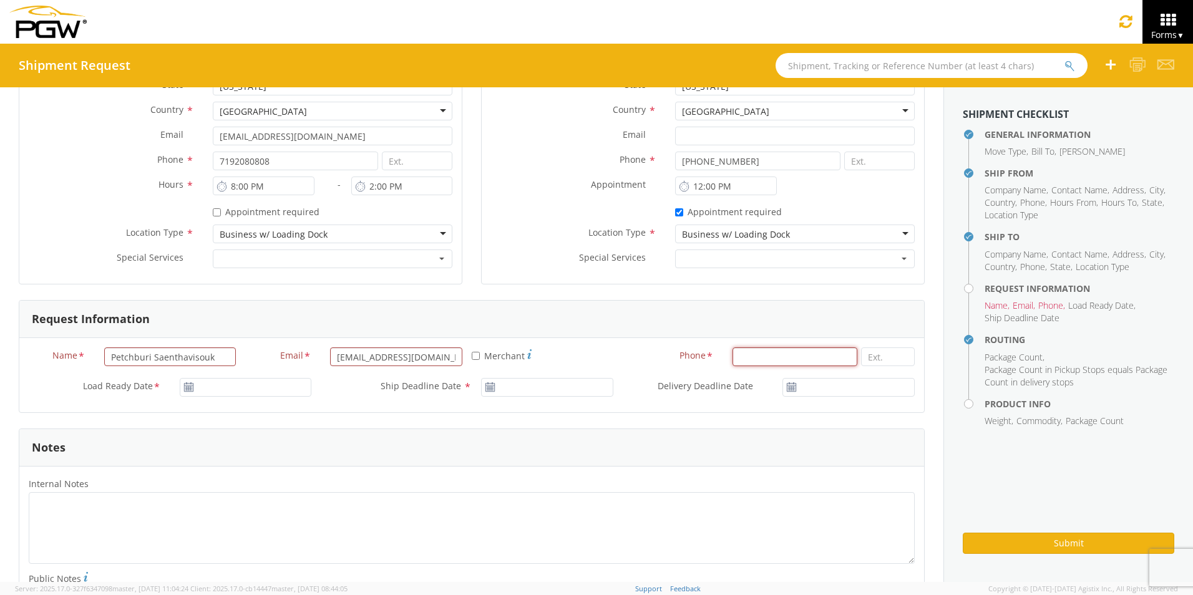
type input "7192080808"
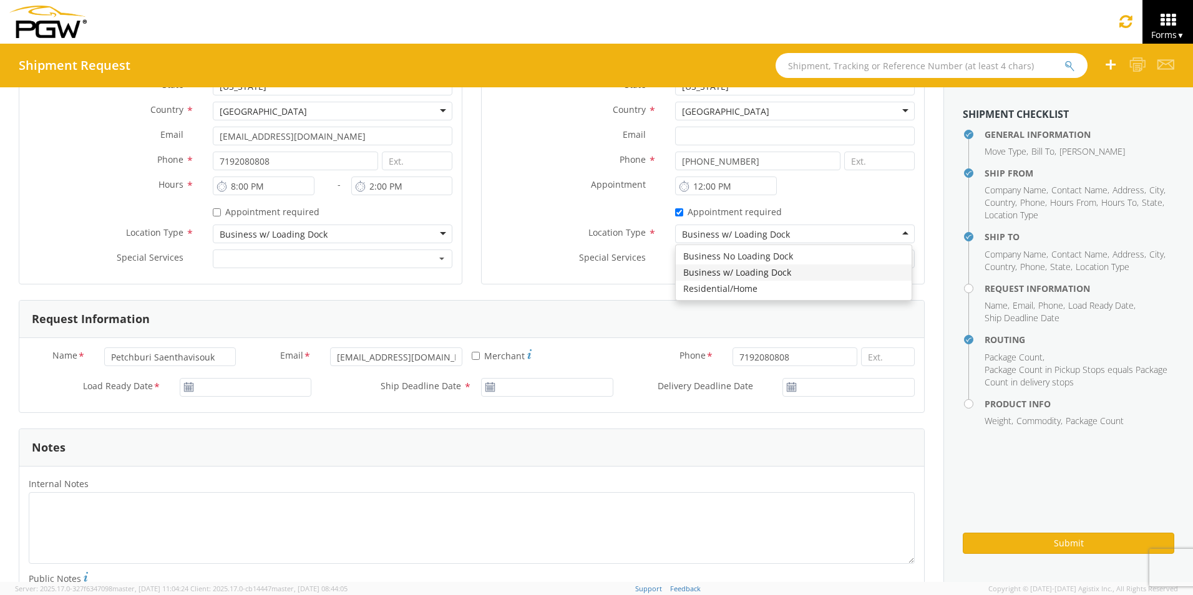
type input "pgw autoglass"
click at [183, 387] on icon at bounding box center [188, 387] width 11 height 10
click at [187, 389] on icon at bounding box center [188, 387] width 11 height 10
click at [189, 388] on icon at bounding box center [188, 387] width 11 height 10
click at [153, 387] on span "*" at bounding box center [157, 387] width 8 height 14
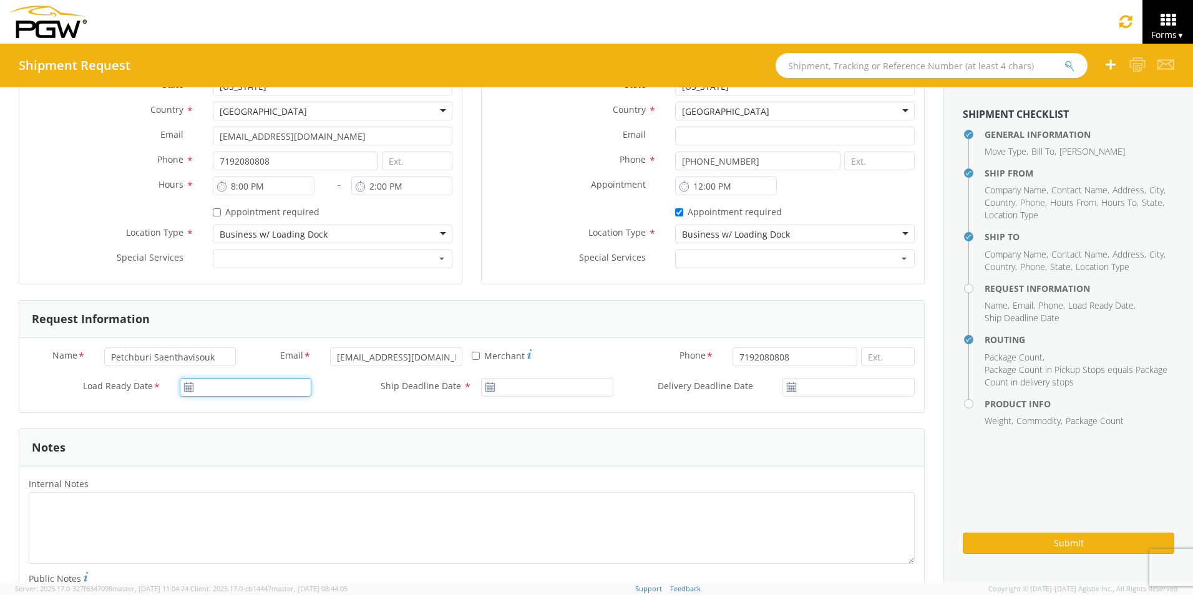
click at [180, 387] on input "Load Ready Date *" at bounding box center [246, 387] width 132 height 19
click at [259, 327] on td "20" at bounding box center [265, 326] width 26 height 19
type input "[DATE]"
click at [481, 384] on input "[DATE]" at bounding box center [547, 387] width 132 height 19
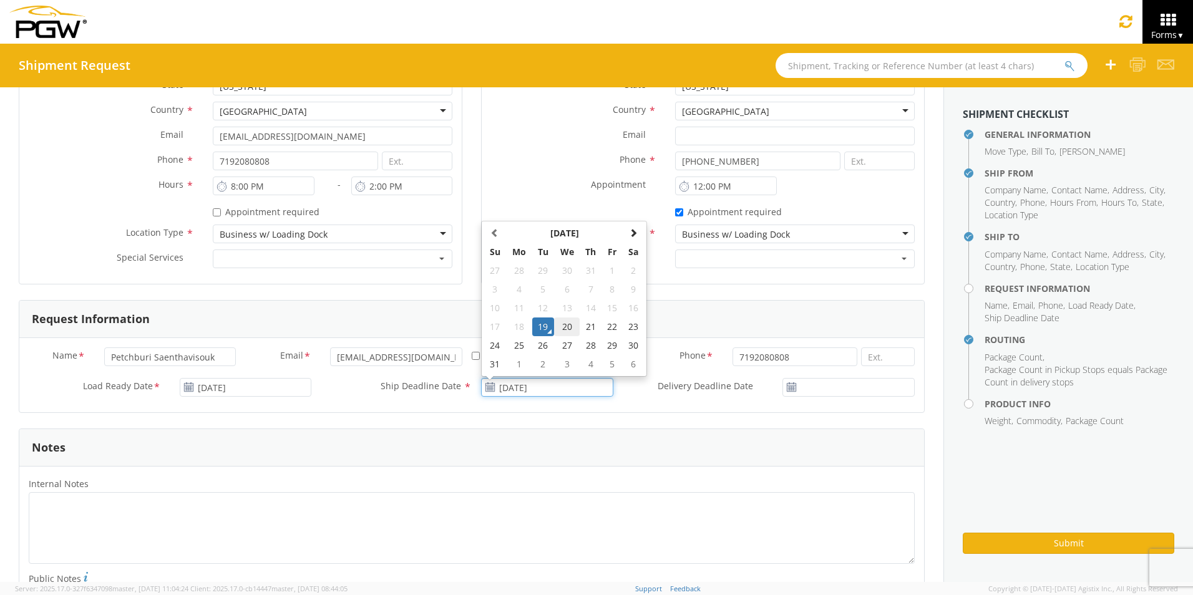
click at [559, 327] on td "20" at bounding box center [567, 326] width 26 height 19
click at [485, 390] on icon at bounding box center [490, 387] width 11 height 10
click at [486, 385] on icon at bounding box center [490, 387] width 11 height 10
click at [465, 379] on label "Ship Deadline Date *" at bounding box center [396, 386] width 151 height 16
click at [481, 379] on input "[DATE]" at bounding box center [547, 387] width 132 height 19
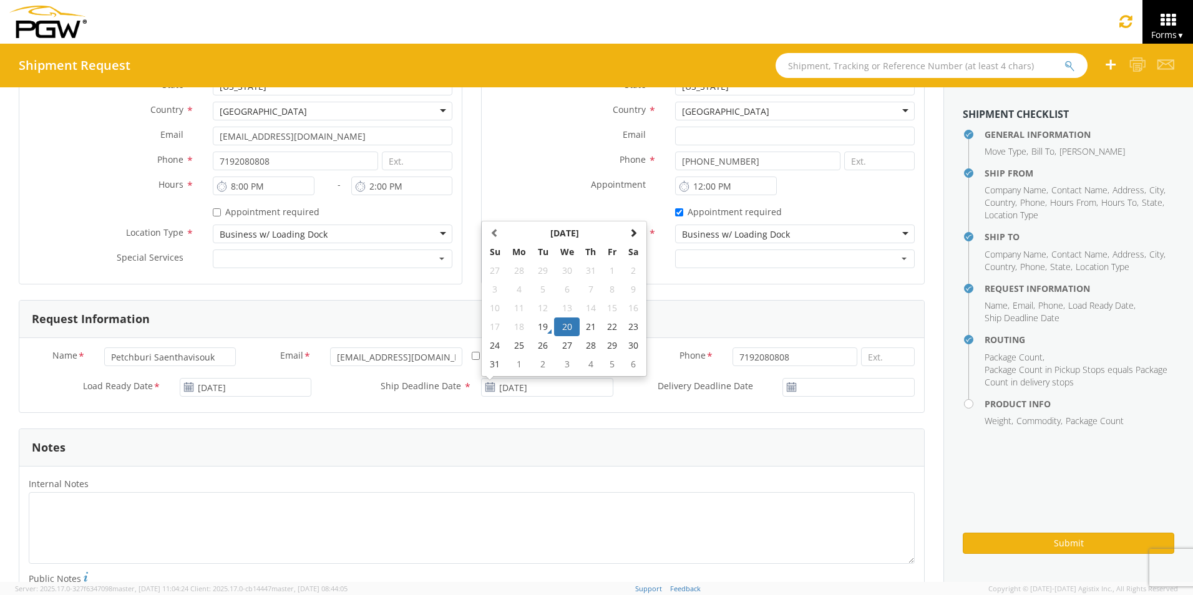
click at [463, 384] on span "*" at bounding box center [467, 387] width 8 height 14
click at [481, 384] on input "[DATE]" at bounding box center [547, 387] width 132 height 19
click at [586, 326] on td "21" at bounding box center [590, 326] width 22 height 19
type input "[DATE]"
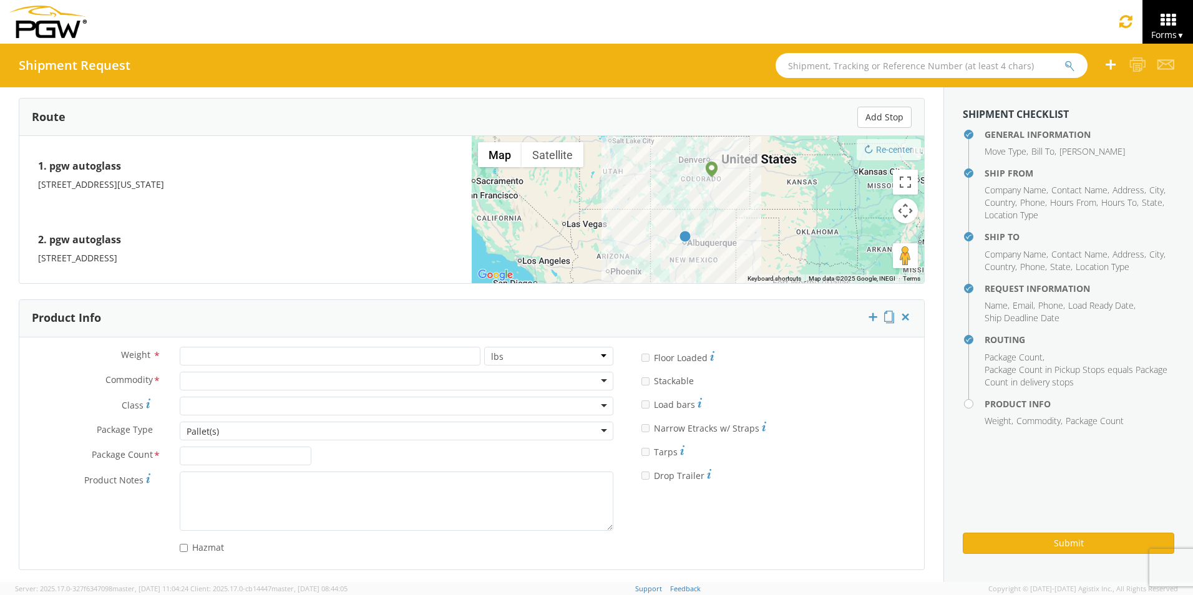
scroll to position [971, 0]
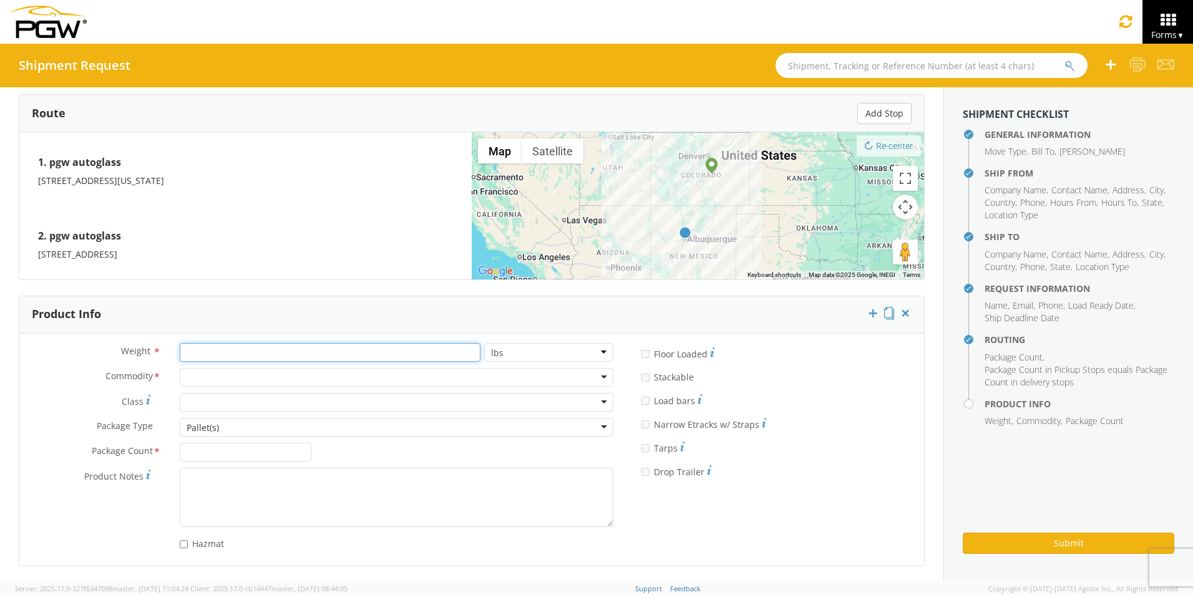
click at [232, 351] on input "number" at bounding box center [330, 352] width 301 height 19
type input "100"
click at [231, 377] on div at bounding box center [396, 377] width 433 height 19
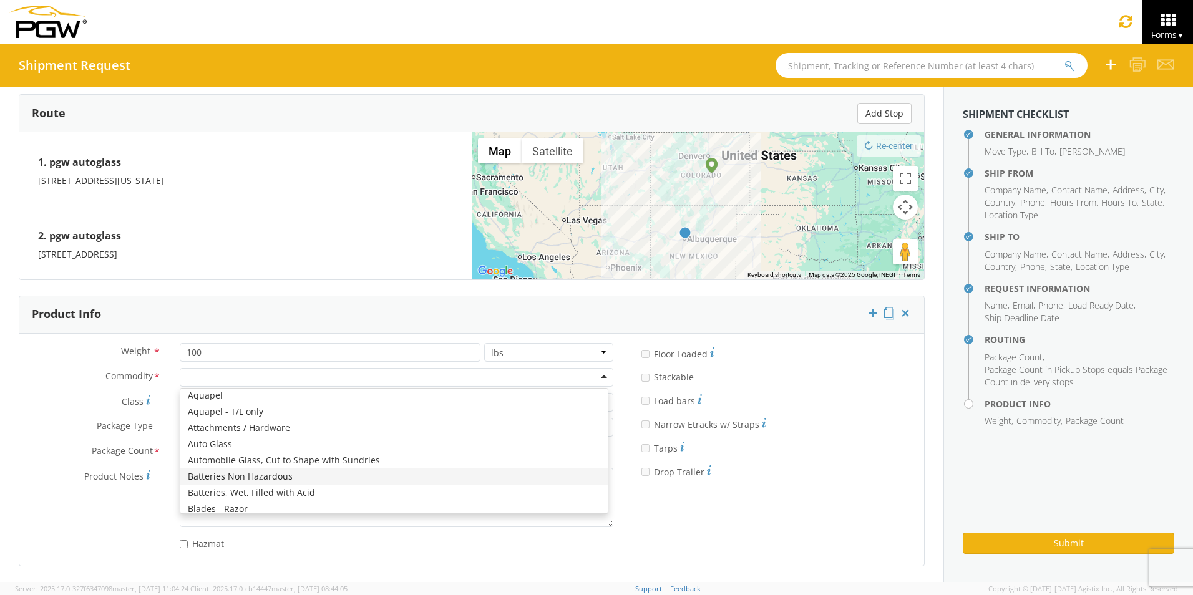
scroll to position [0, 0]
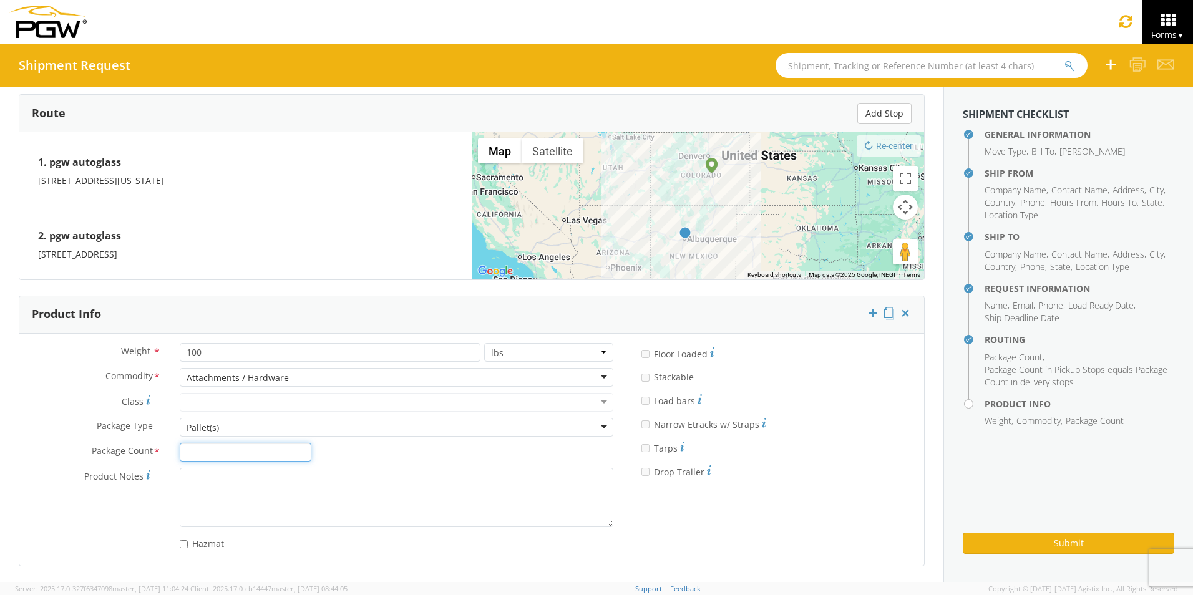
click at [197, 455] on input "Package Count *" at bounding box center [246, 452] width 132 height 19
type input "1"
click at [1033, 543] on button "Submit" at bounding box center [1067, 543] width 211 height 21
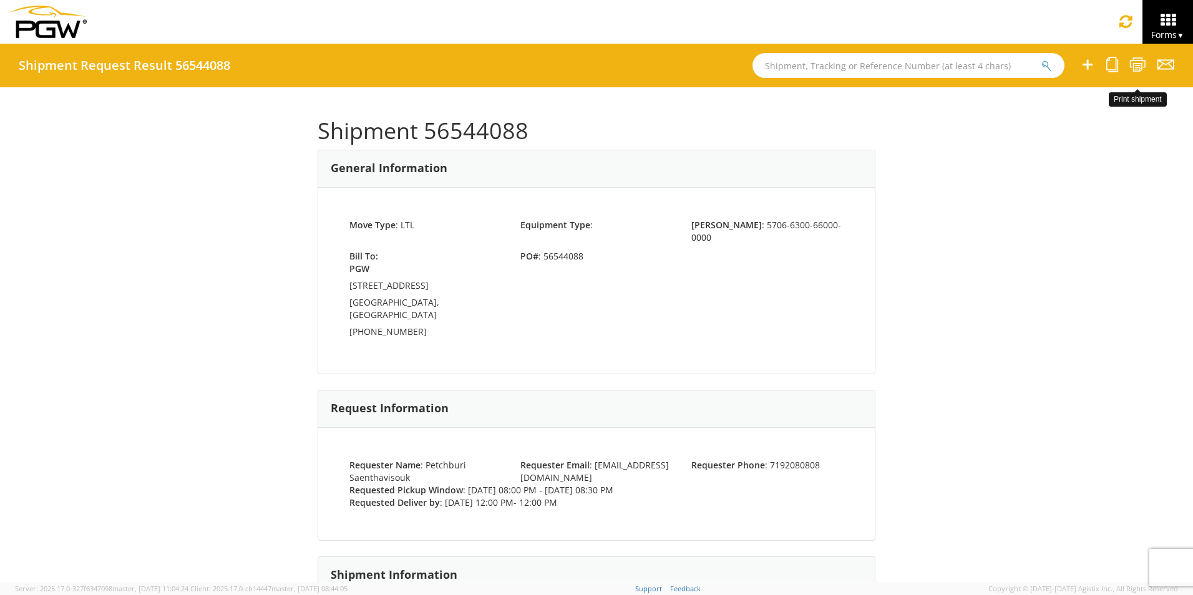
click at [1135, 67] on icon at bounding box center [1137, 65] width 17 height 16
click at [1139, 61] on icon at bounding box center [1137, 65] width 17 height 16
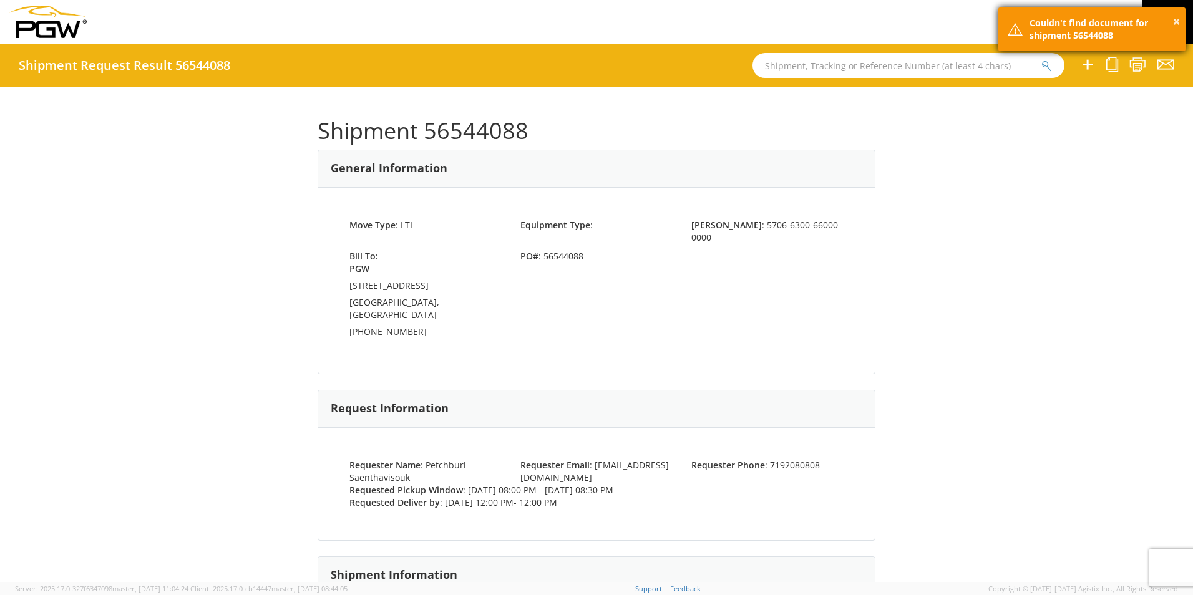
click at [1075, 29] on div "Couldn't find document for shipment 56544088" at bounding box center [1102, 29] width 147 height 25
